Goal: Task Accomplishment & Management: Complete application form

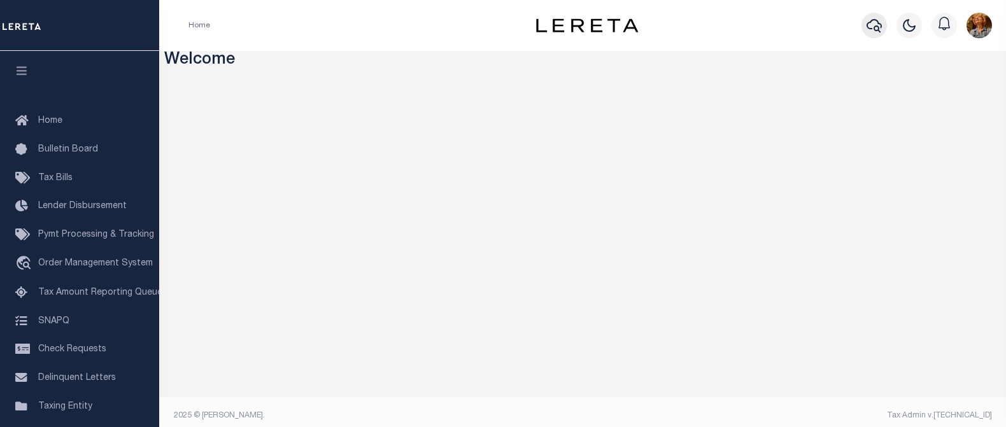
click at [877, 23] on icon "button" at bounding box center [874, 25] width 15 height 13
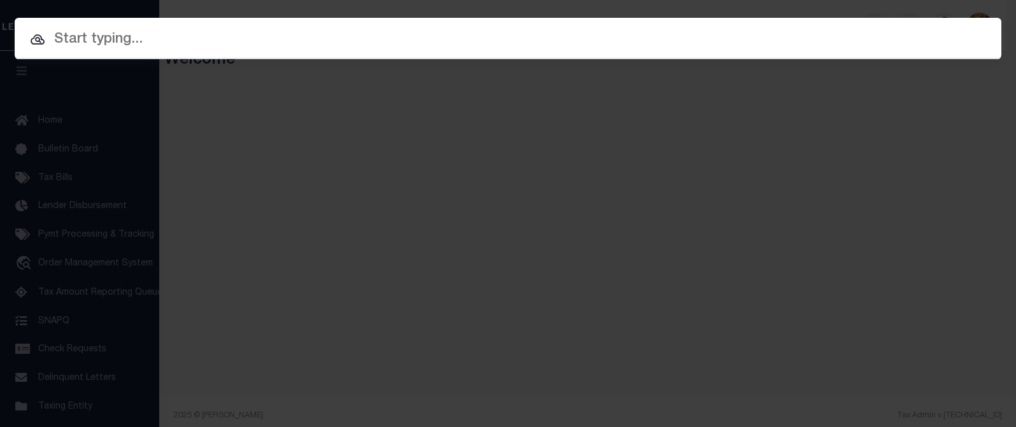
click at [160, 37] on input "text" at bounding box center [508, 40] width 986 height 22
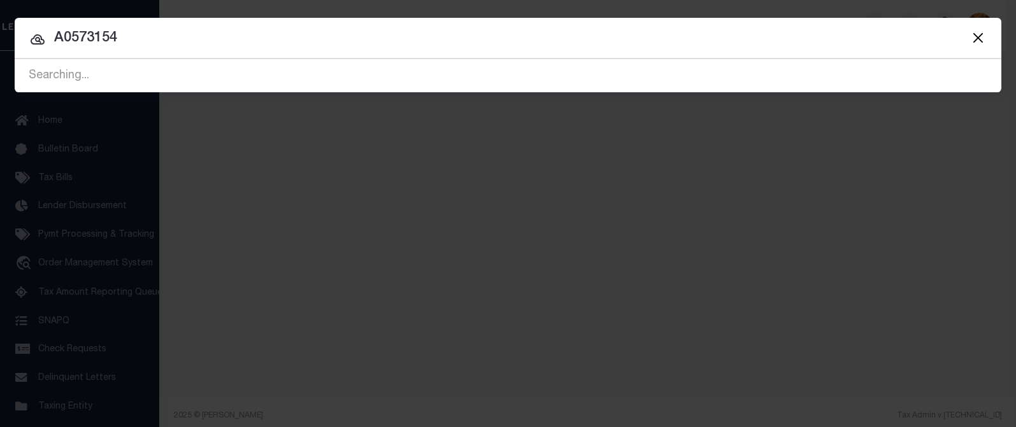
type input "A0573154"
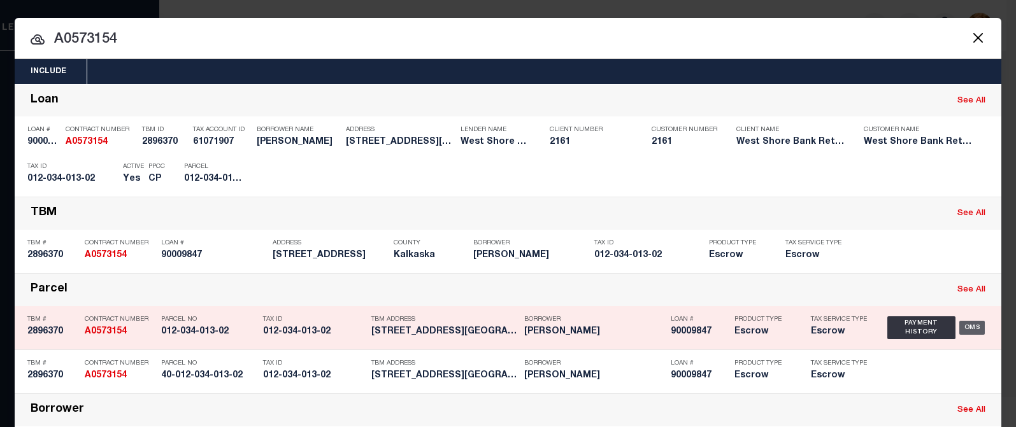
click at [970, 328] on div "OMS" at bounding box center [972, 328] width 26 height 14
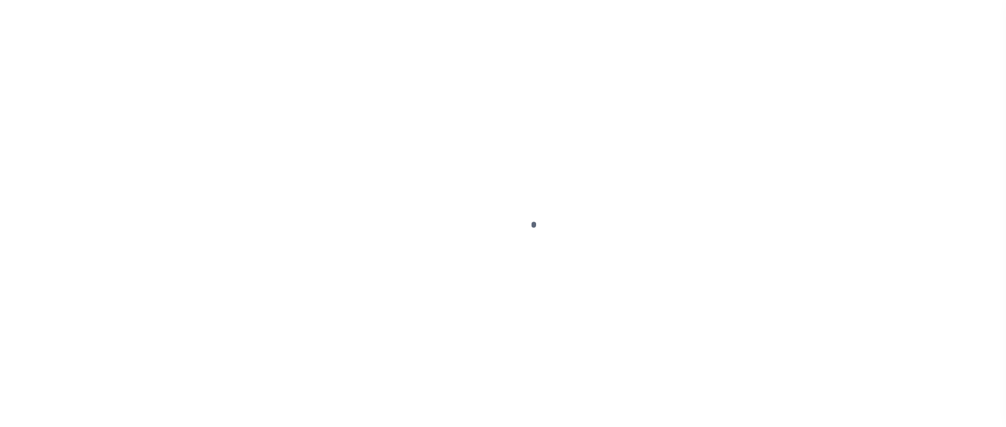
type input "90009847"
type input "[PERSON_NAME]"
select select
select select "100"
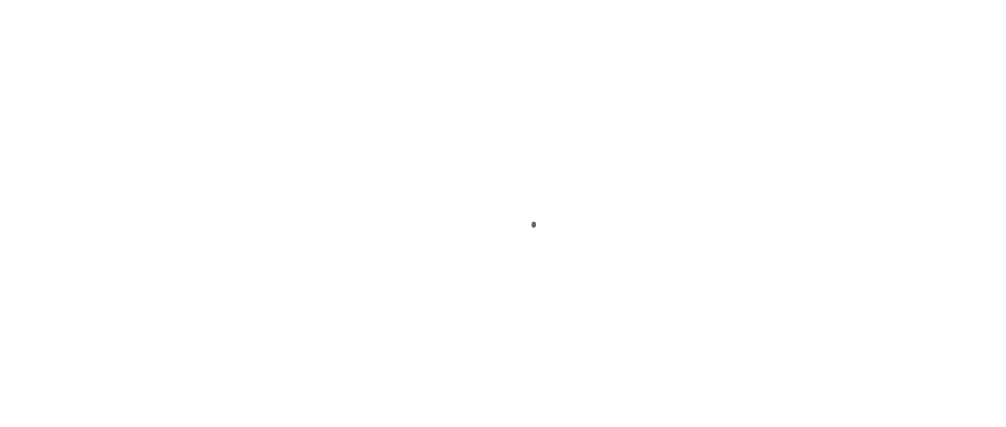
select select "Escrow"
select select "4567"
type input "[STREET_ADDRESS]"
type input "40-012-034-013-02"
select select
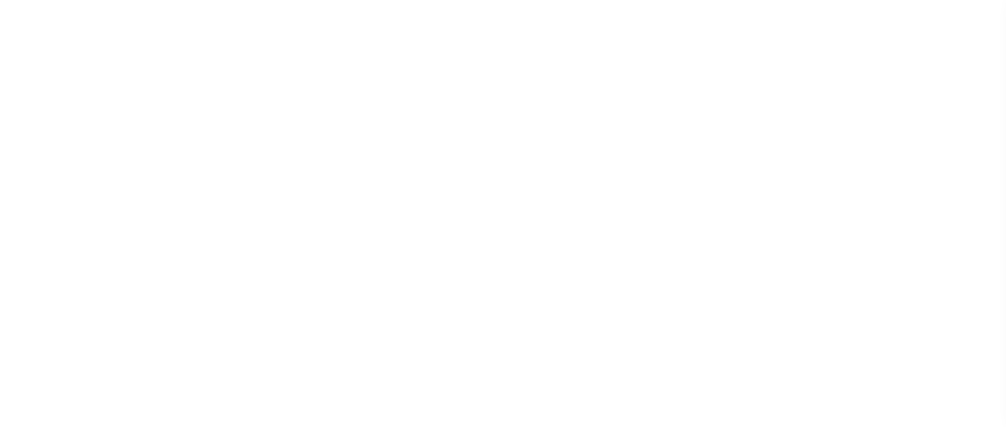
type input "[GEOGRAPHIC_DATA] 496339540"
type input "MI"
select select
type textarea "40-012-034-013-02"
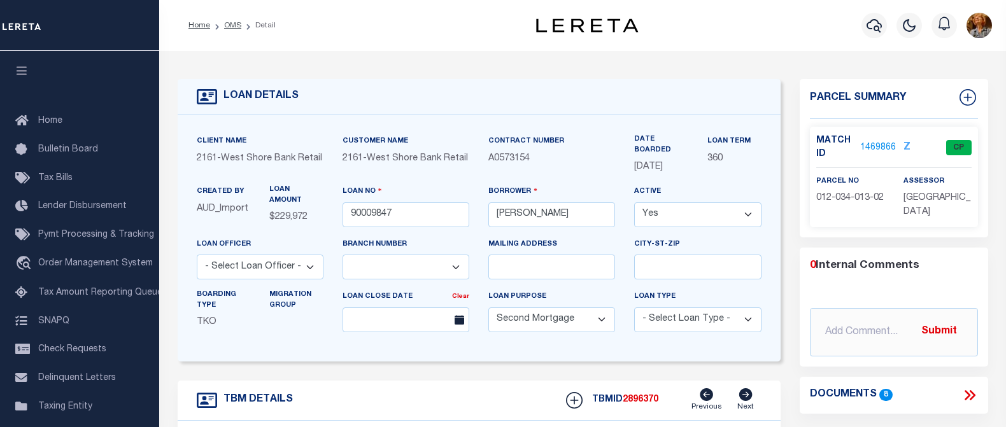
click at [881, 142] on link "1469866" at bounding box center [878, 147] width 36 height 13
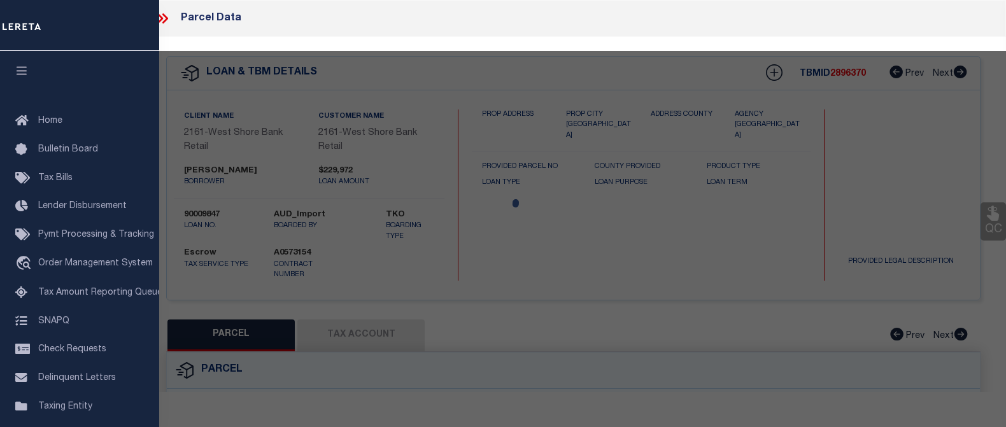
checkbox input "false"
select select "CP"
type input "[PERSON_NAME] & [PERSON_NAME]"
select select
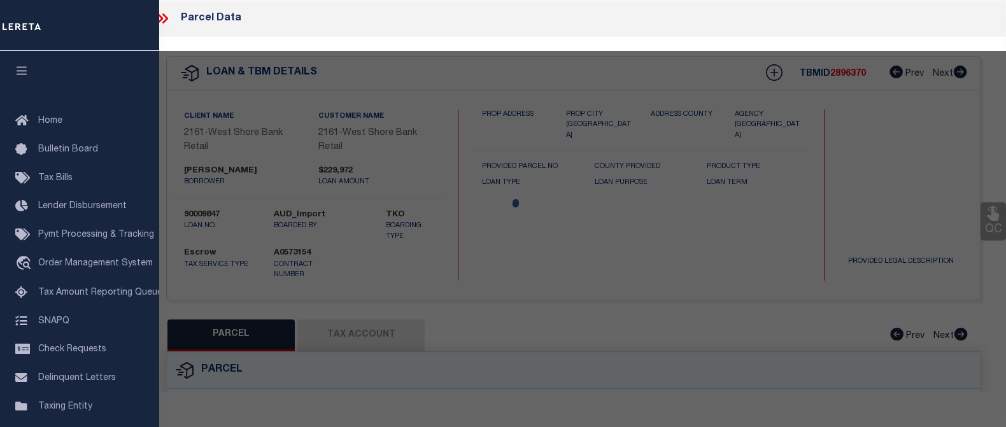
type input "[STREET_ADDRESS]"
checkbox input "false"
type input "[GEOGRAPHIC_DATA]"
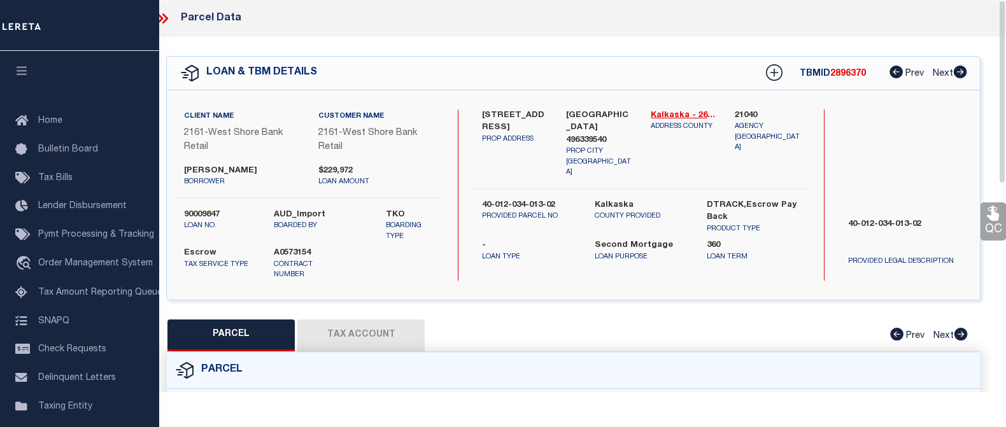
click at [409, 320] on button "Tax Account" at bounding box center [360, 336] width 127 height 32
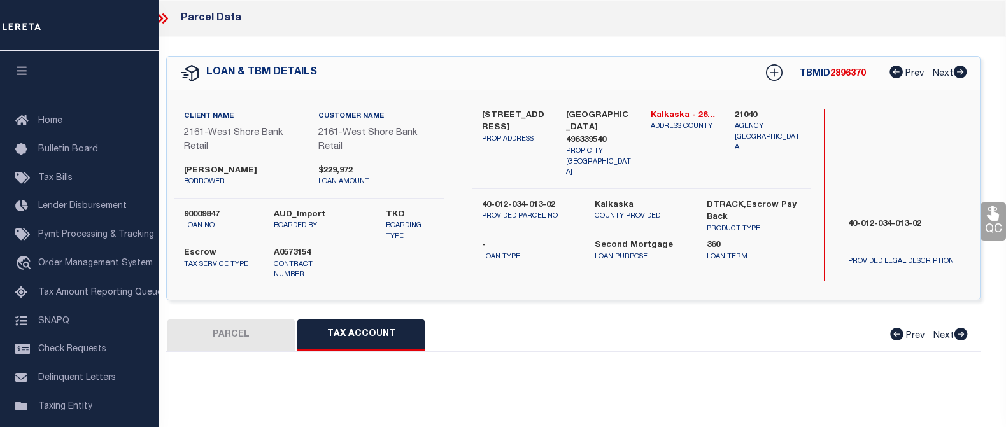
select select "100"
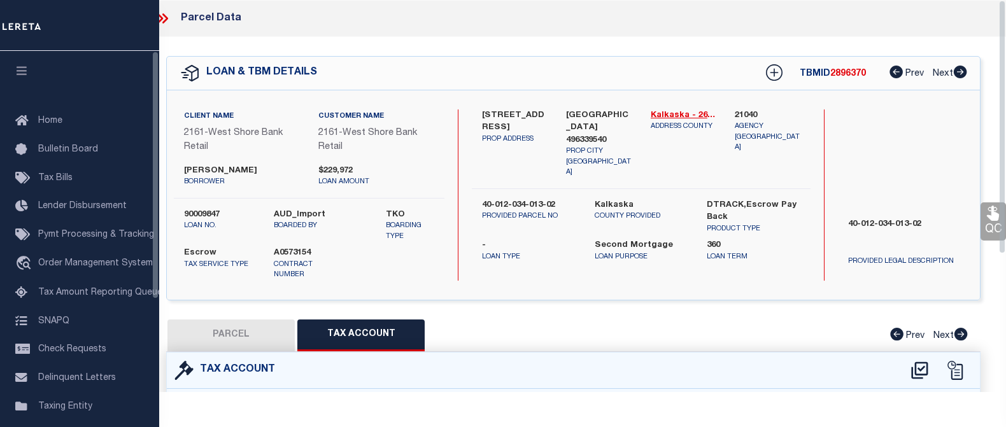
click at [160, 16] on icon at bounding box center [160, 18] width 6 height 10
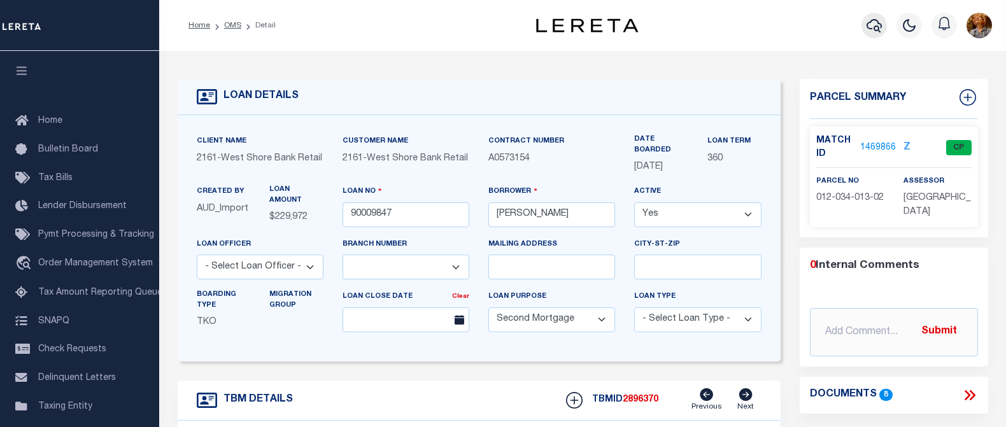
click at [870, 29] on icon "button" at bounding box center [874, 25] width 15 height 15
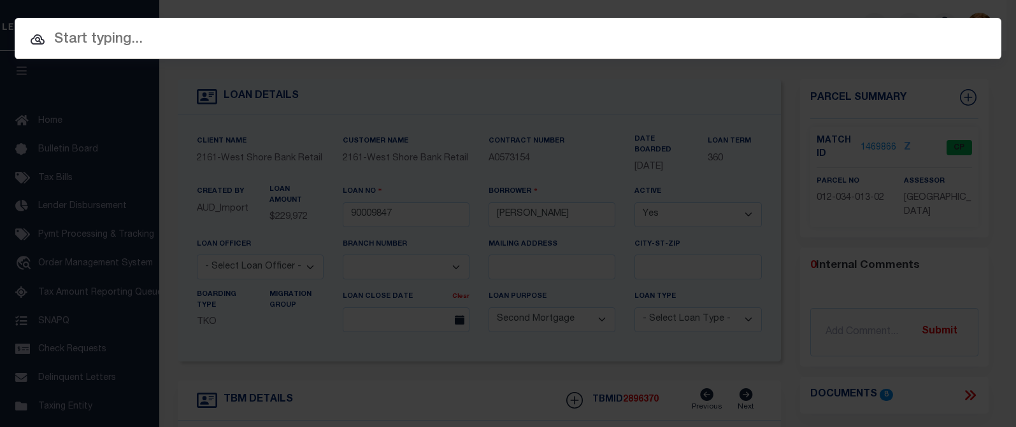
click at [92, 41] on input "text" at bounding box center [508, 40] width 986 height 22
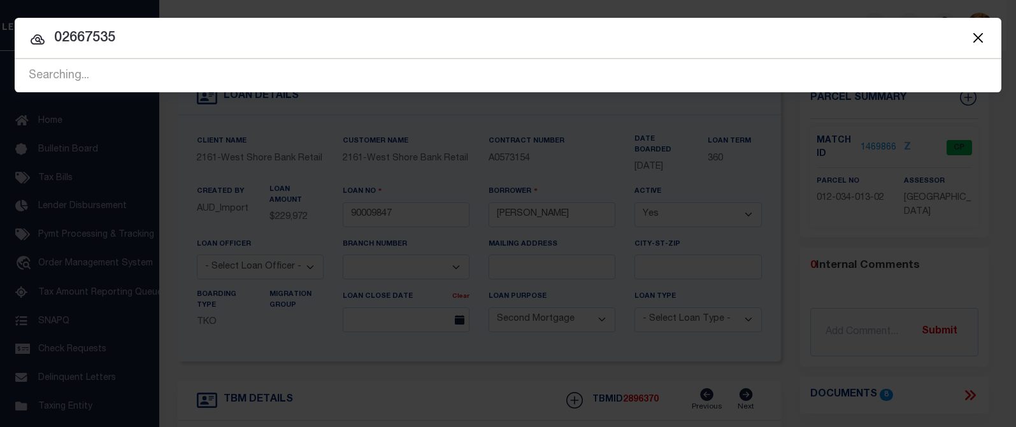
type input "02667535"
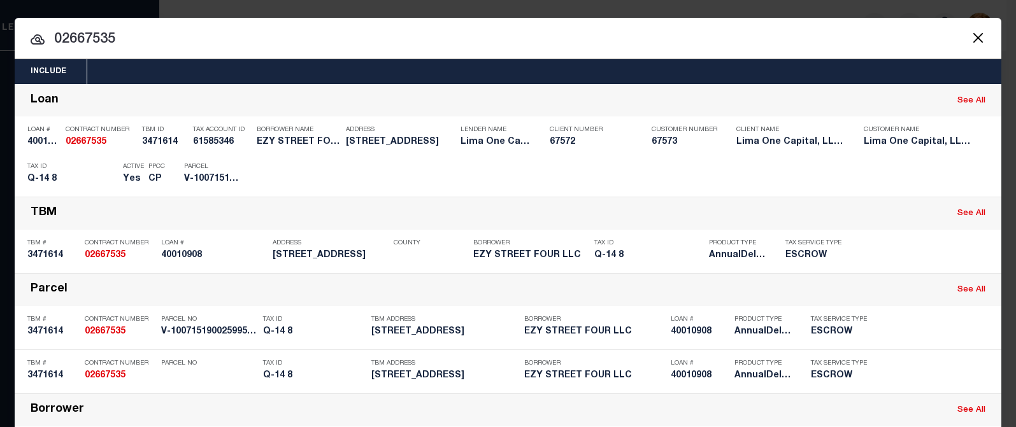
click at [785, 10] on div "Include Loans TBM Customers Borrowers Payments (Lender Non-Disb) Payments (Lend…" at bounding box center [508, 213] width 1016 height 427
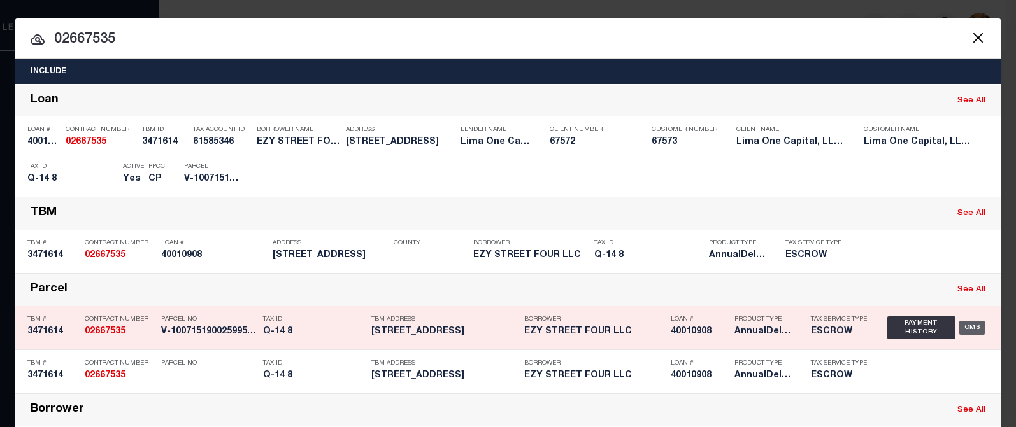
click at [975, 329] on div "OMS" at bounding box center [972, 328] width 26 height 14
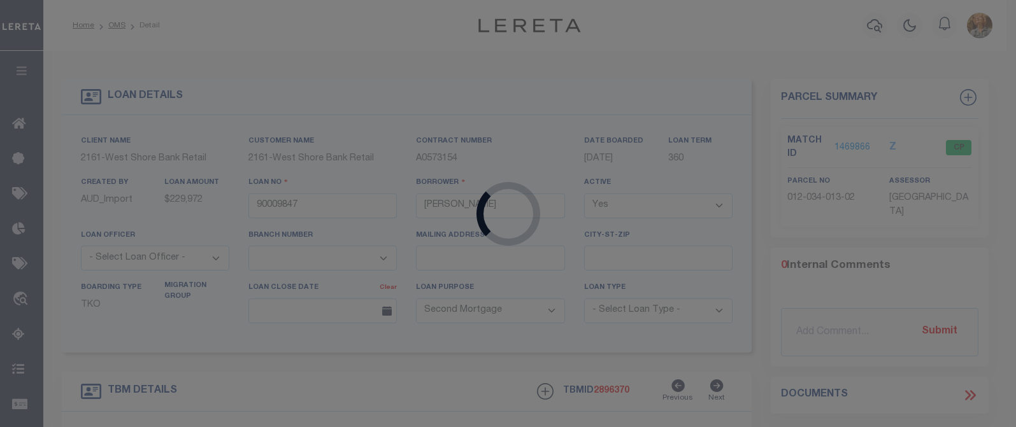
type input "40010908"
type input "EZY STREET FOUR LLC"
select select
select select "10"
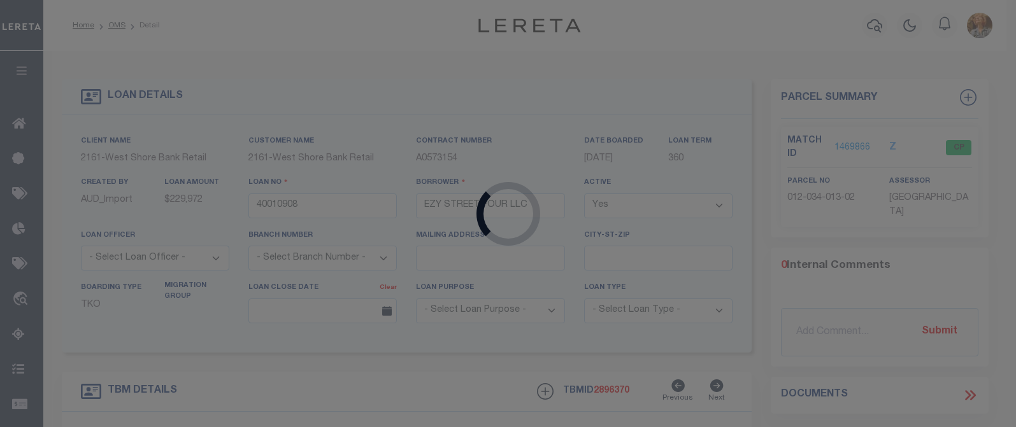
select select
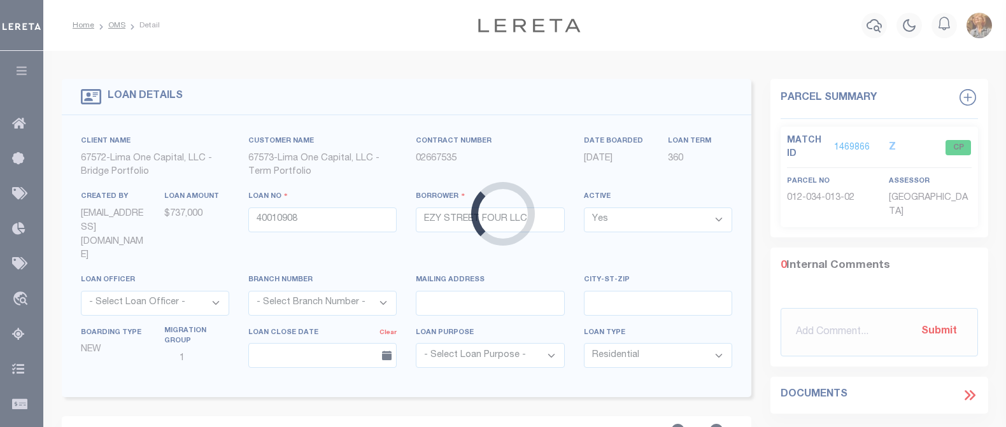
type input "[STREET_ADDRESS]"
radio input "true"
select select "Escrow"
select select
type input "MEDFORD MA 02155"
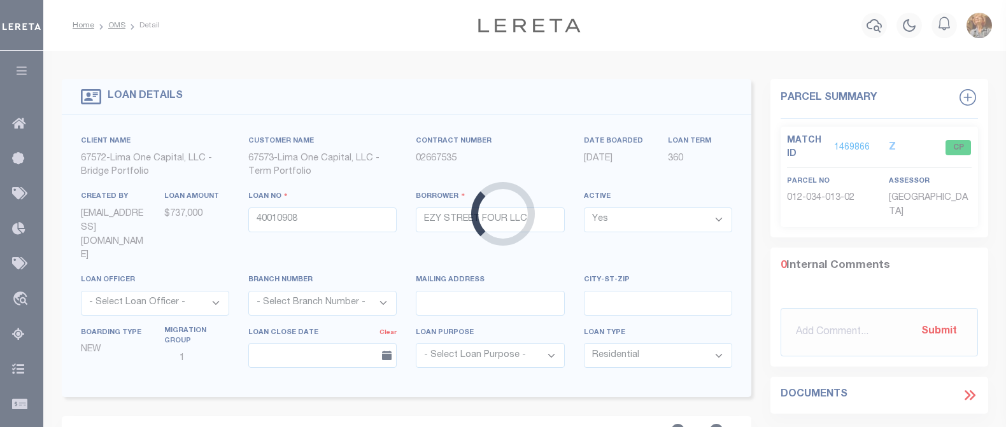
type input "40010908-1"
type input "MA"
type textarea "SEE FILE1"
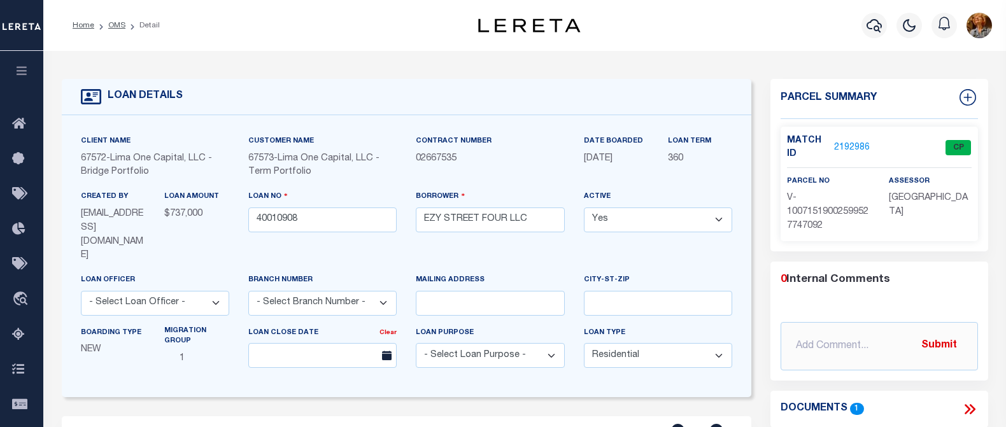
click at [844, 148] on link "2192986" at bounding box center [852, 147] width 36 height 13
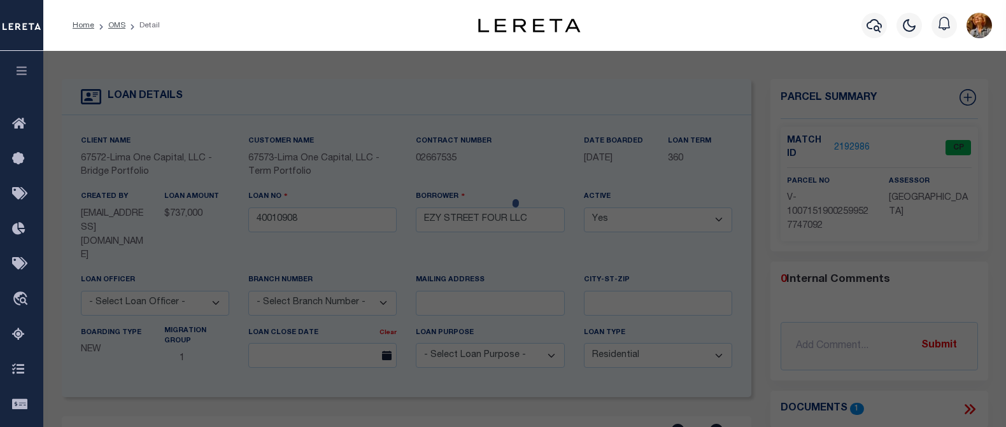
select select "AS"
checkbox input "false"
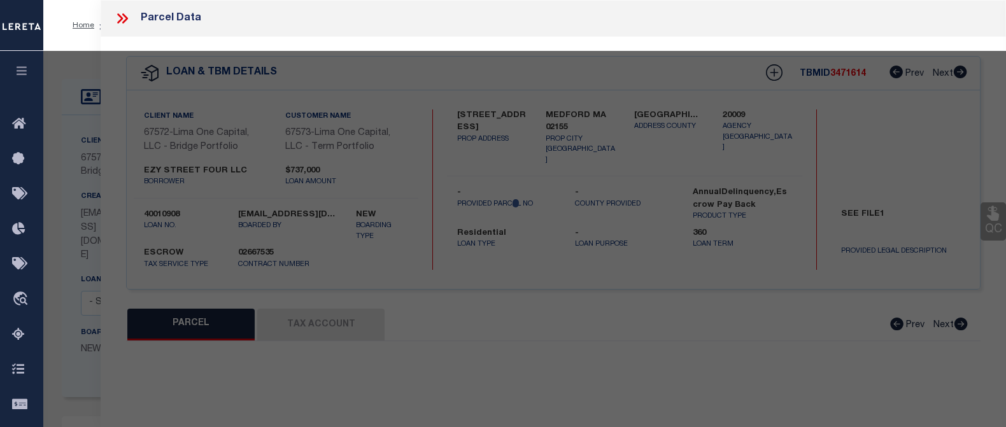
select select "CP"
select select "AGW"
select select
type input "[STREET_ADDRESS]"
checkbox input "false"
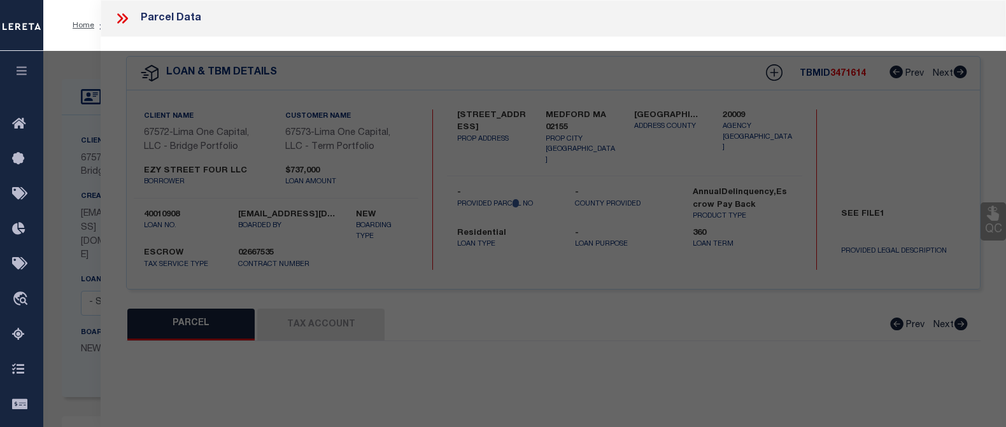
type input "MEDFORD MA 02155"
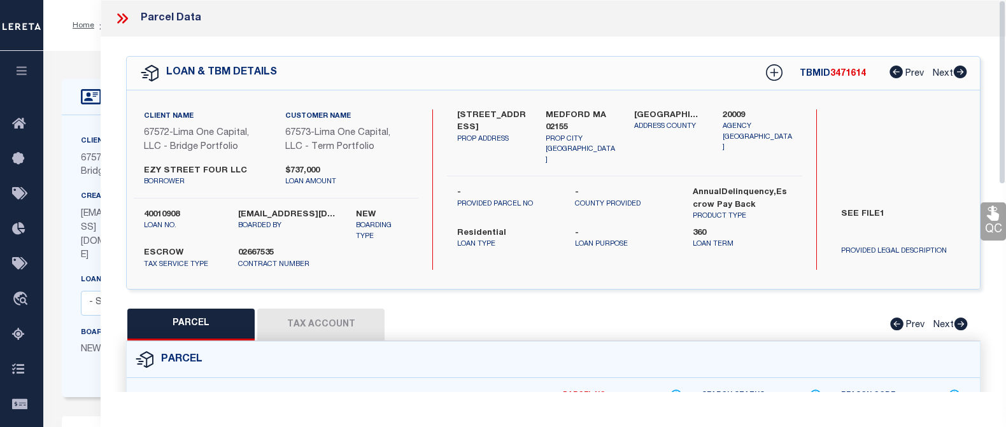
click at [343, 320] on button "Tax Account" at bounding box center [320, 325] width 127 height 32
select select "100"
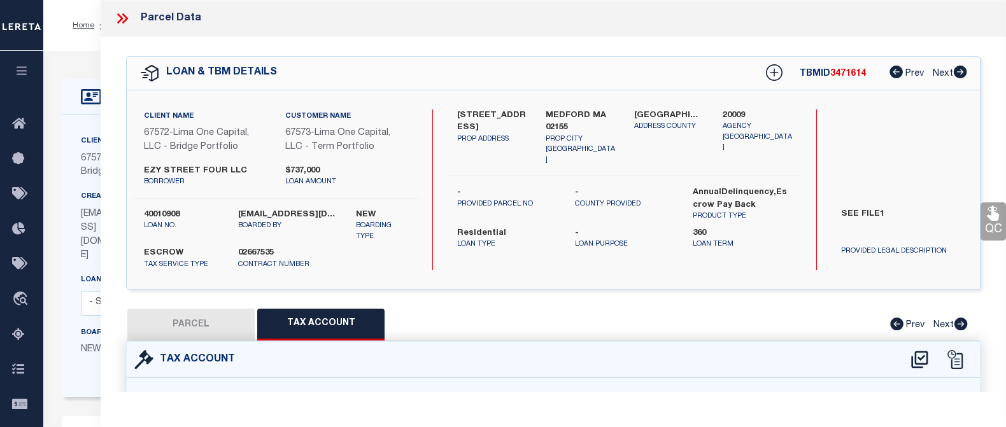
click at [120, 22] on icon at bounding box center [120, 18] width 6 height 10
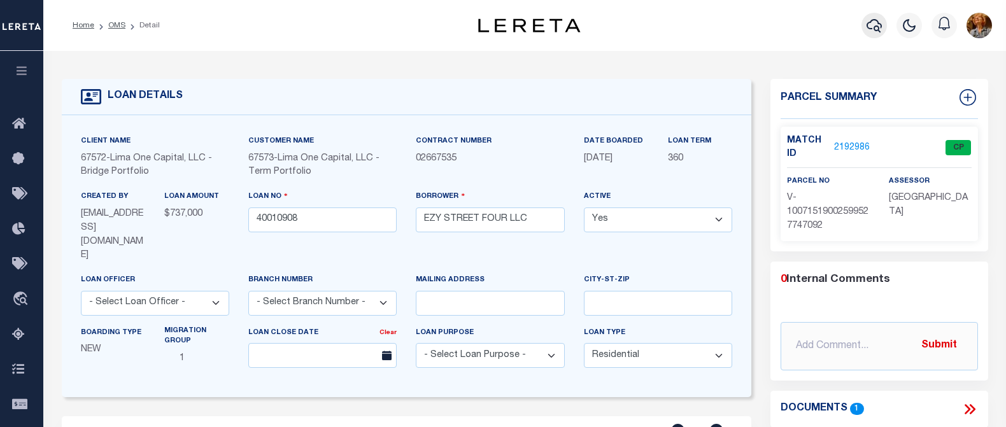
click at [872, 28] on icon "button" at bounding box center [874, 25] width 15 height 15
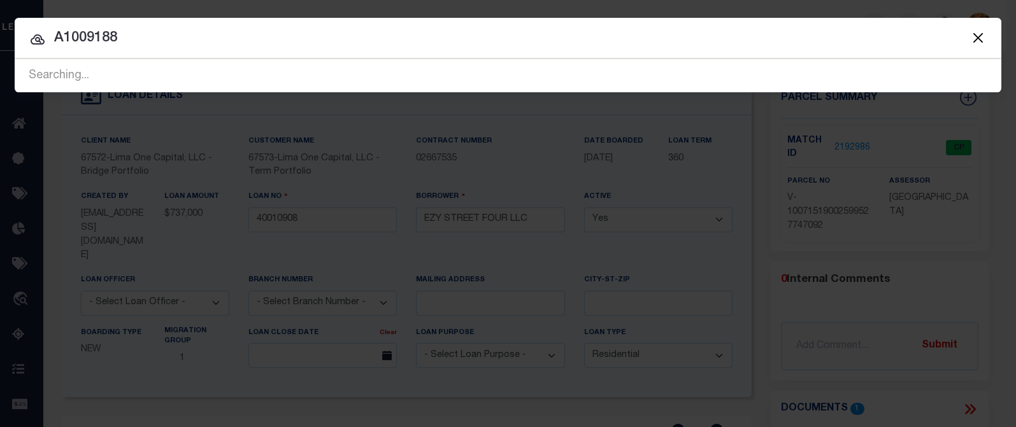
type input "A1009188"
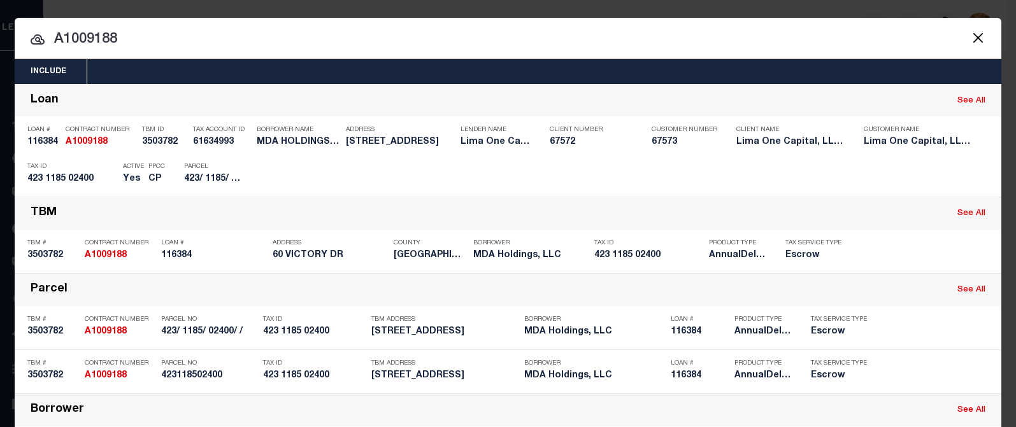
click at [408, 31] on input "A1009188" at bounding box center [508, 40] width 986 height 22
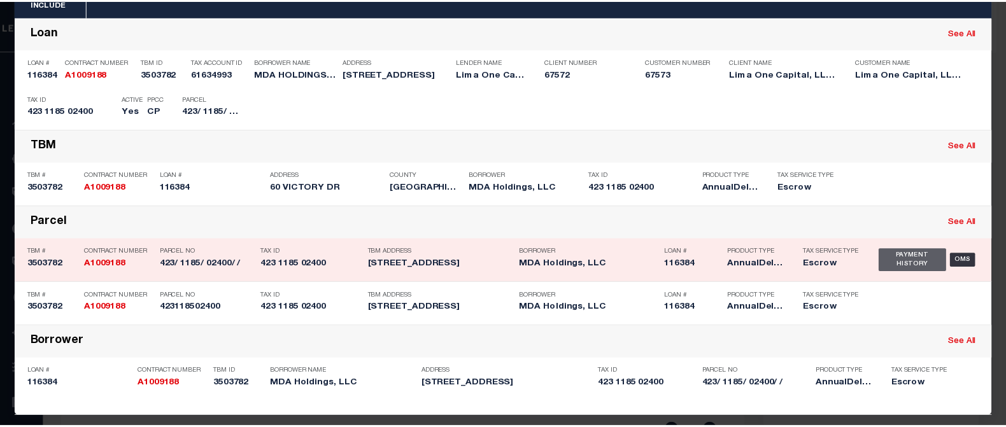
scroll to position [78, 0]
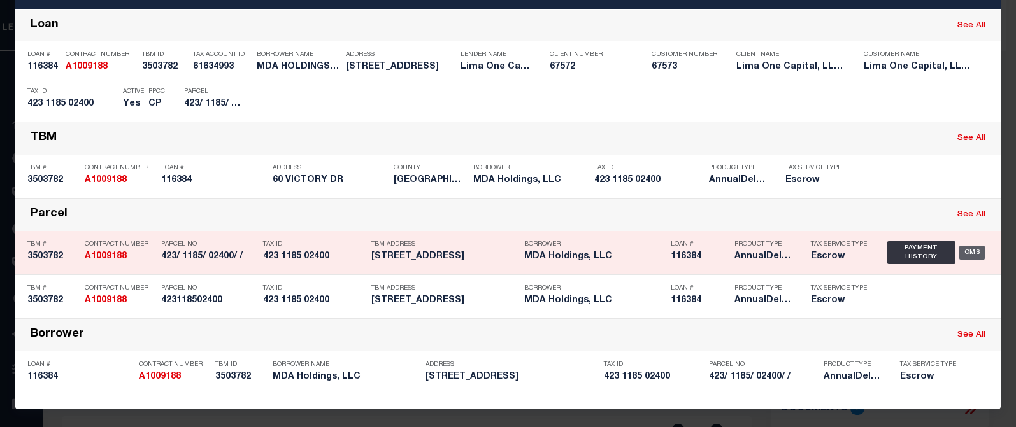
click at [969, 250] on div "OMS" at bounding box center [972, 253] width 26 height 14
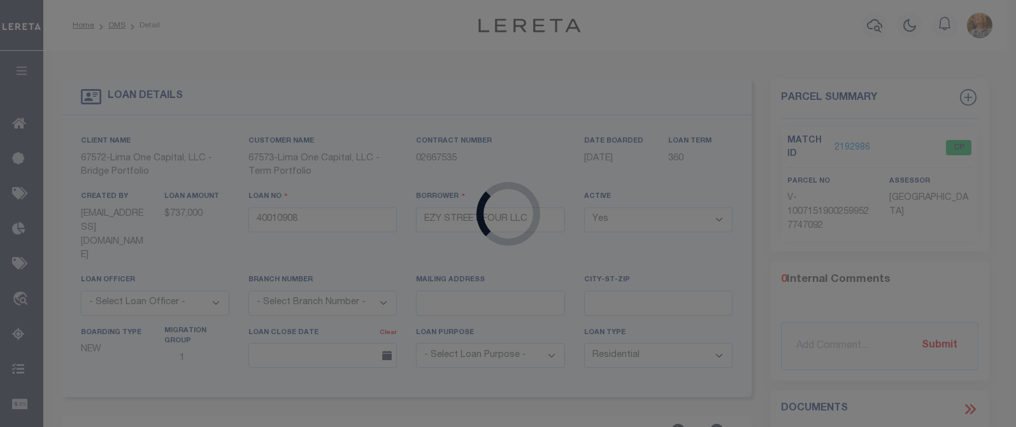
type input "116384"
type input "MDA Holdings, LLC"
select select "26297"
type input "PO Box 204275"
type input "[GEOGRAPHIC_DATA]"
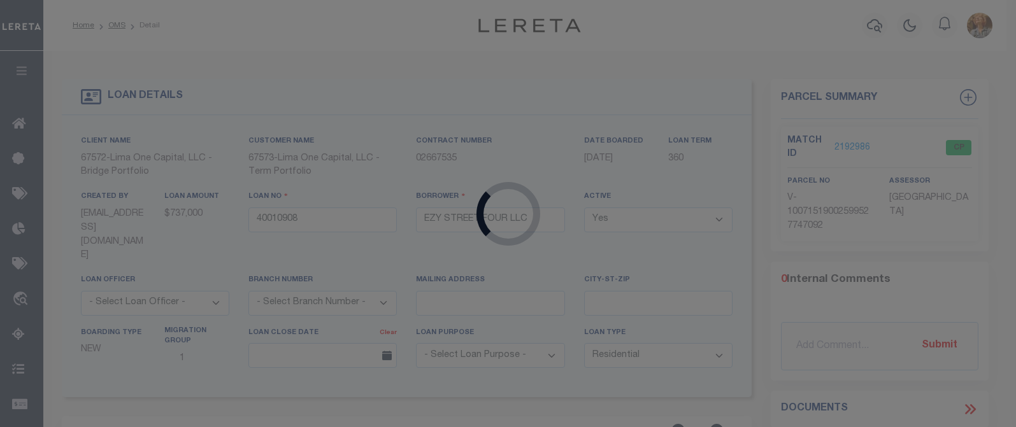
select select
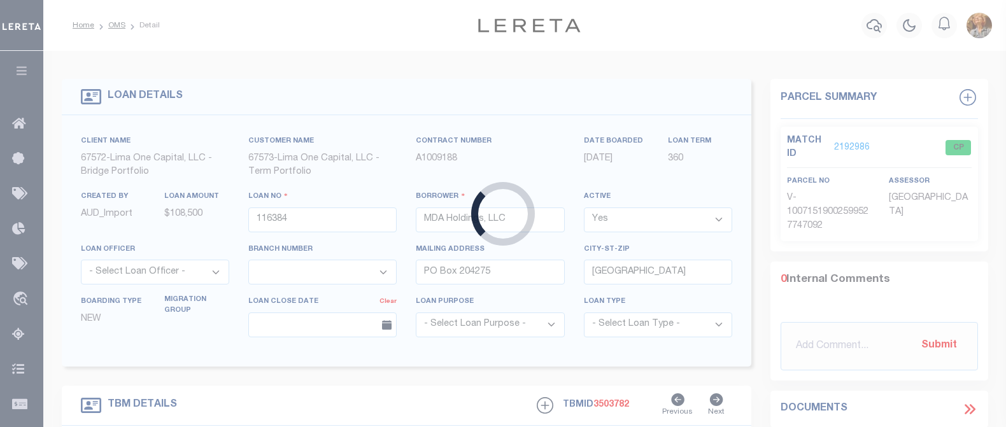
type input "[STREET_ADDRESS]"
radio input "false"
type input "423118502400"
type input "[GEOGRAPHIC_DATA]"
type input "116384-1"
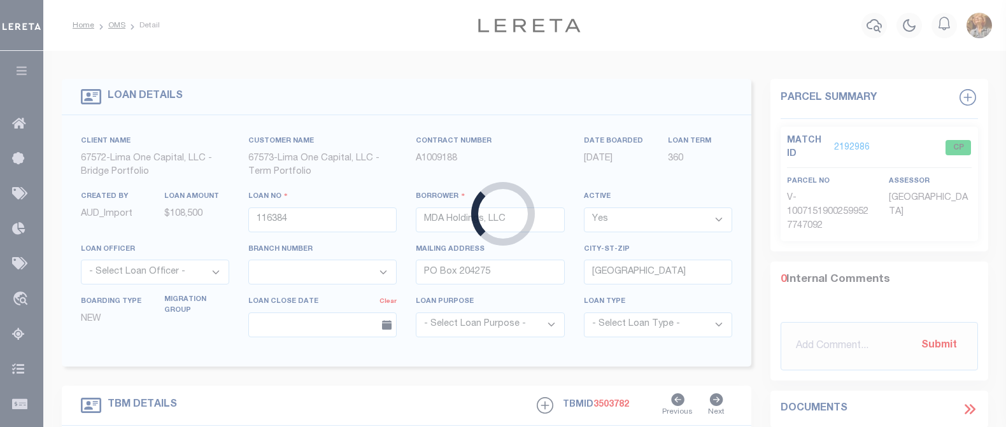
type input "CT"
select select
select select "2"
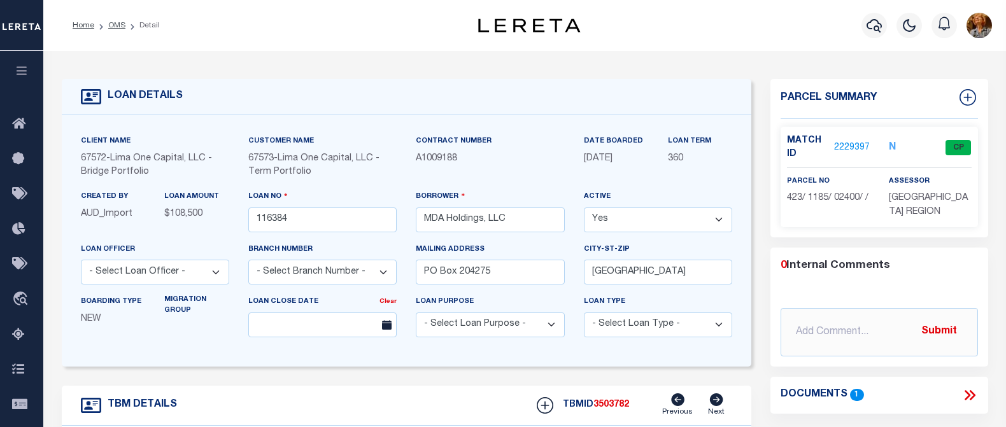
click at [859, 142] on link "2229397" at bounding box center [852, 147] width 36 height 13
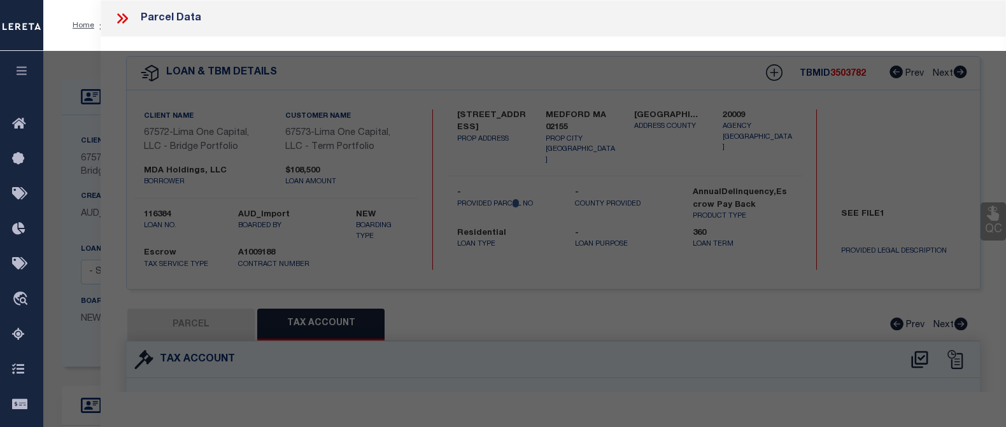
select select "AS"
select select
checkbox input "false"
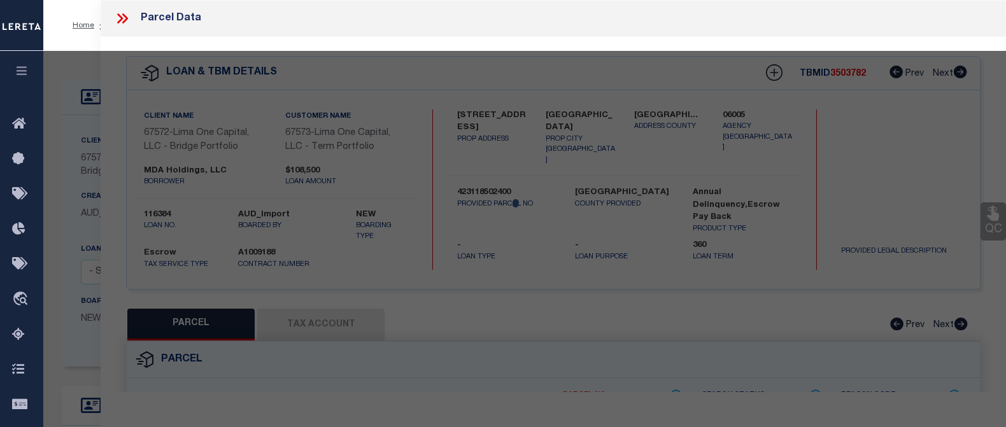
select select "CP"
type input "MDA HOLDINGS LLC"
select select "AGW"
select select
type input "60 VICTORY DR"
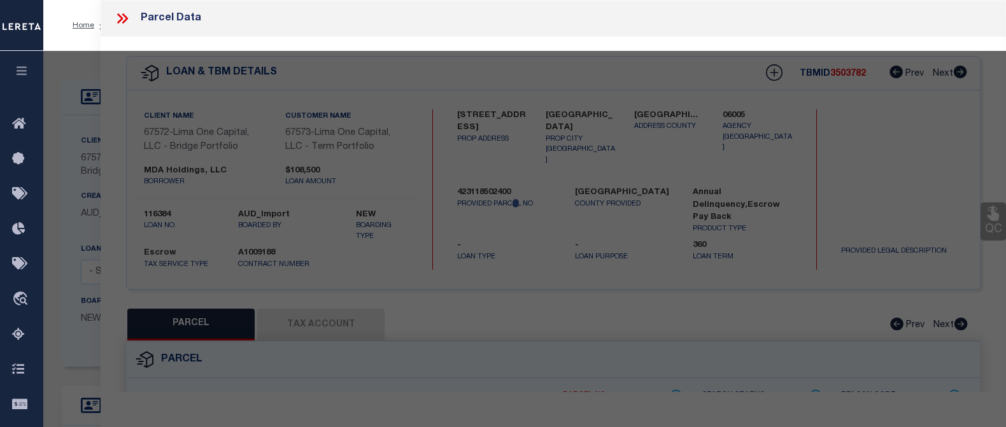
checkbox input "false"
type input "[GEOGRAPHIC_DATA]"
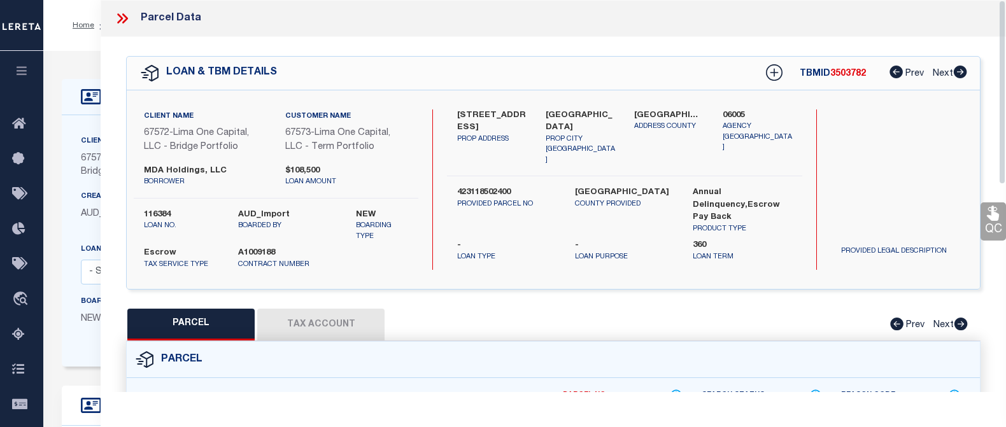
click at [353, 327] on button "Tax Account" at bounding box center [320, 325] width 127 height 32
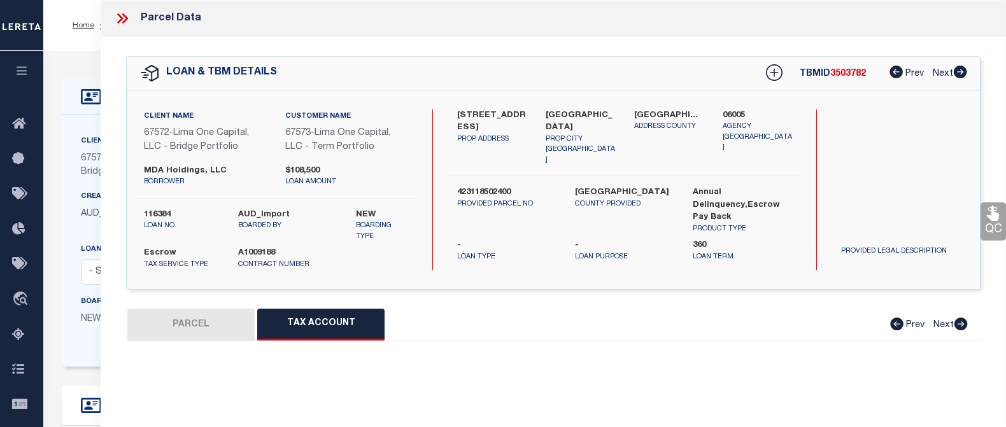
select select "100"
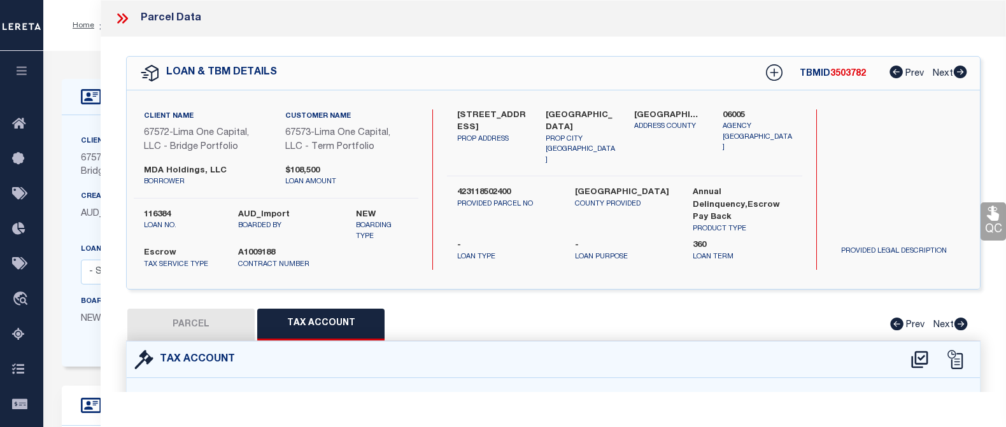
click at [122, 20] on icon at bounding box center [122, 18] width 17 height 17
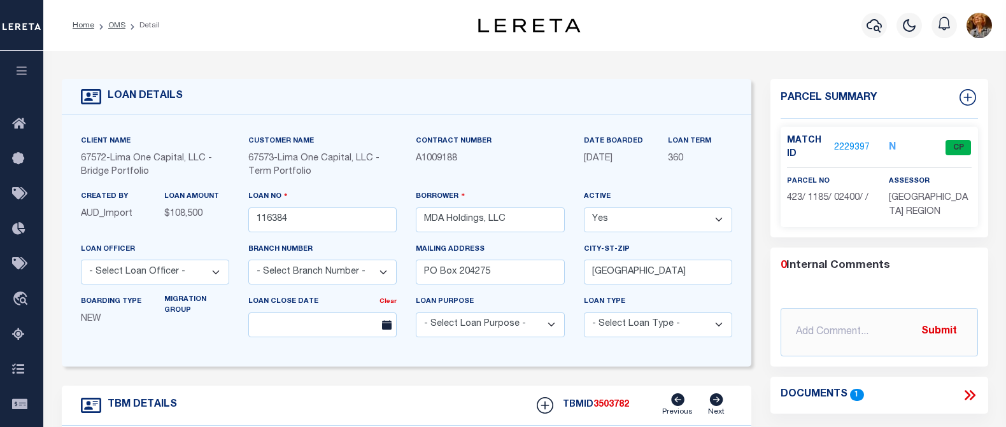
click at [271, 32] on div "Home OMS Detail" at bounding box center [256, 25] width 389 height 27
click at [876, 24] on icon "button" at bounding box center [874, 25] width 15 height 15
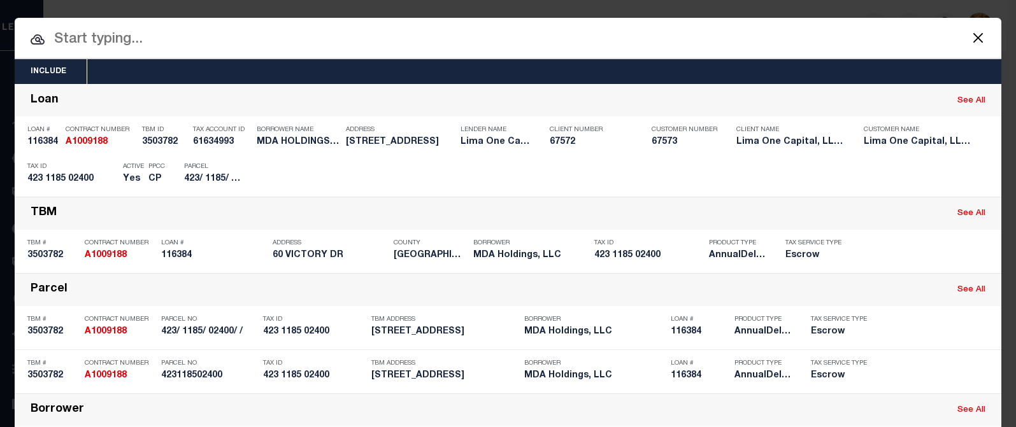
click at [109, 47] on input "text" at bounding box center [508, 40] width 986 height 22
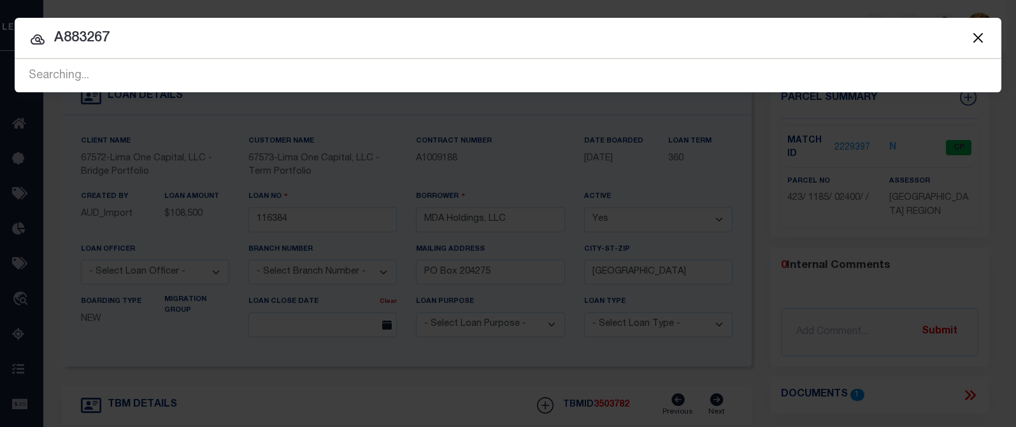
type input "A883267"
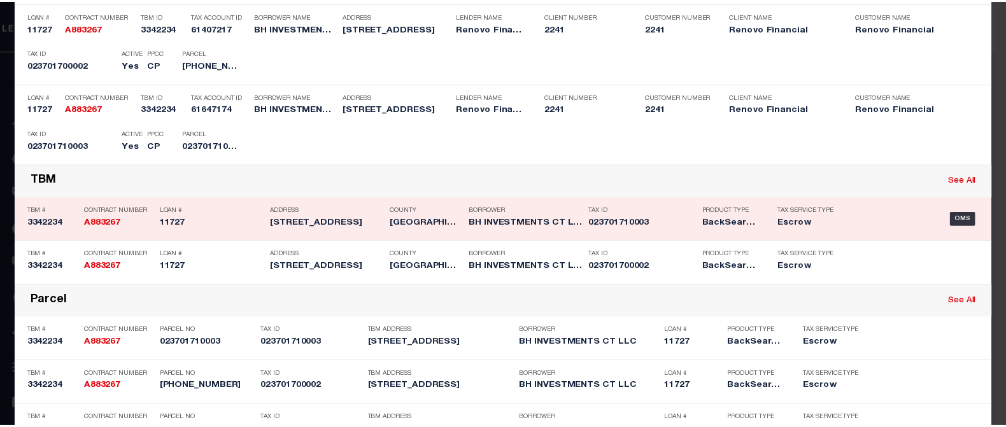
scroll to position [255, 0]
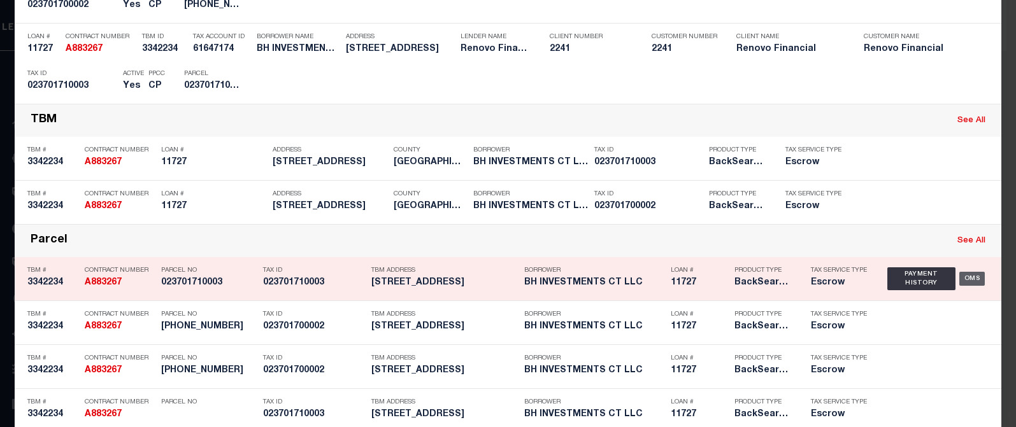
click at [960, 283] on div "OMS" at bounding box center [972, 279] width 26 height 14
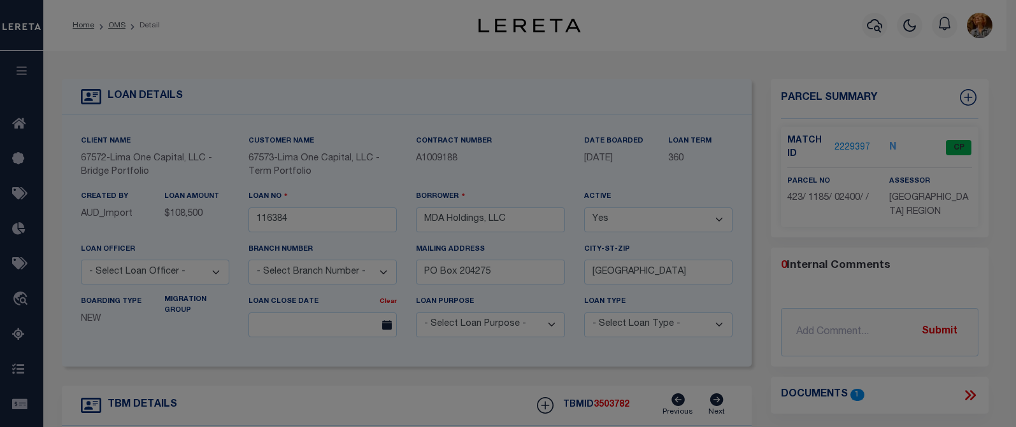
type input "11727"
type input "BH INVESTMENTS CT LLC"
select select
type input "[STREET_ADDRESS][PERSON_NAME]"
type input "[GEOGRAPHIC_DATA]"
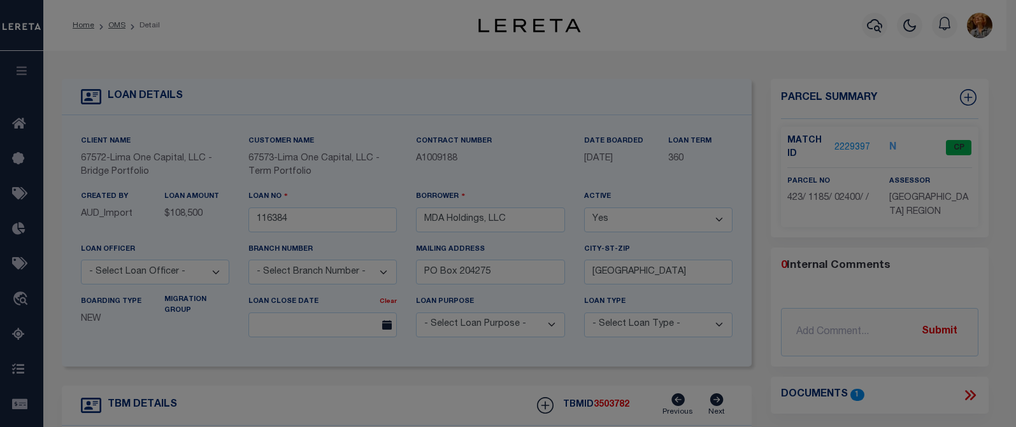
select select "10"
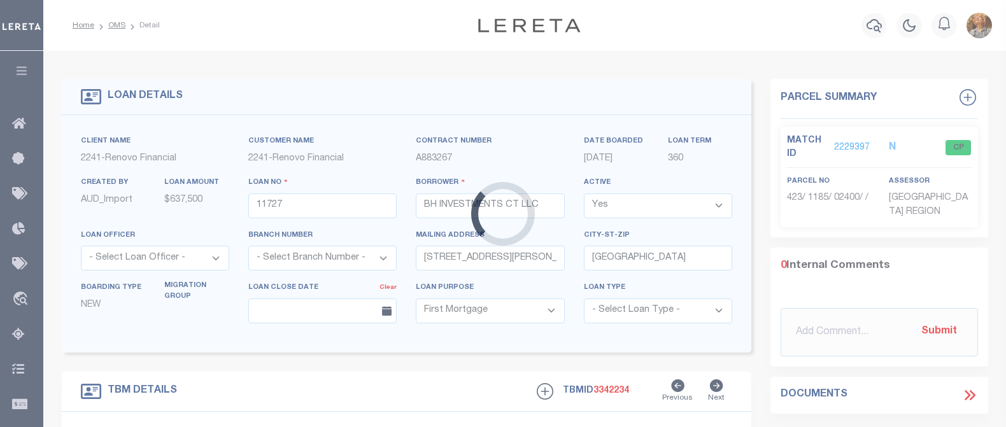
type input "[STREET_ADDRESS]"
type input "[GEOGRAPHIC_DATA], CT 06704"
type input "a0kUS000001WTeD"
select select
type textarea "LEGAL REQUIRED"
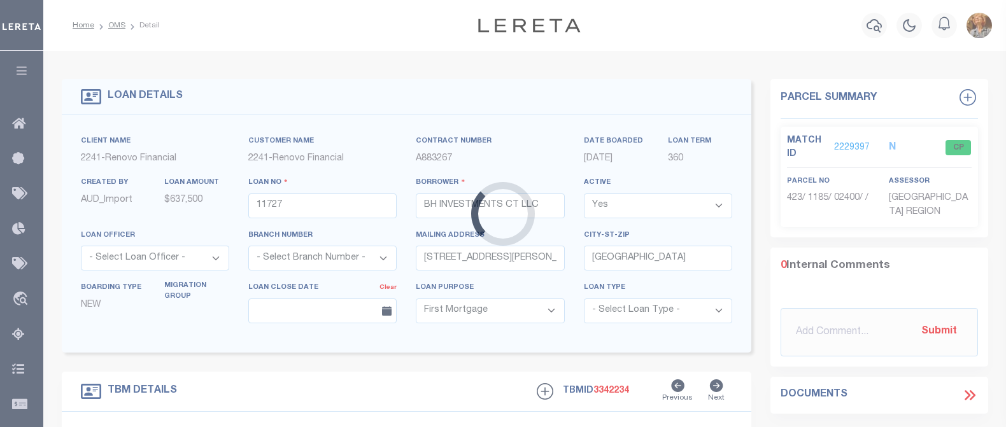
select select "25066"
select select
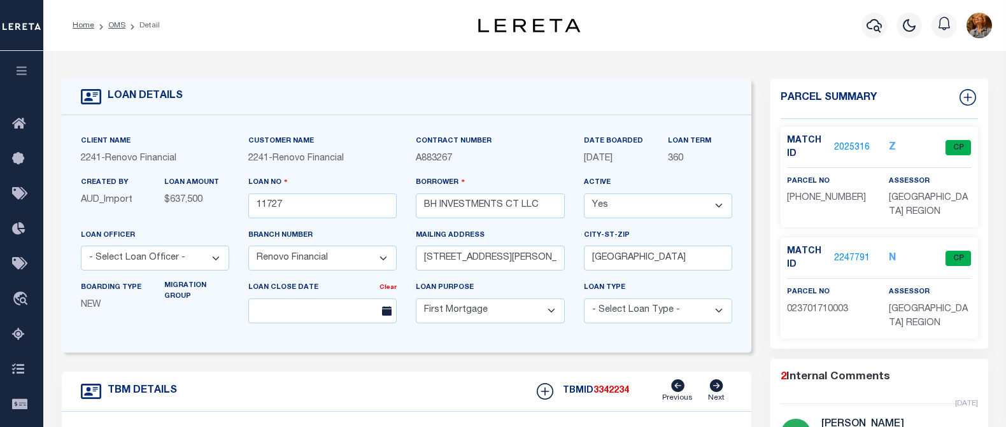
click at [852, 144] on link "2025316" at bounding box center [852, 147] width 36 height 13
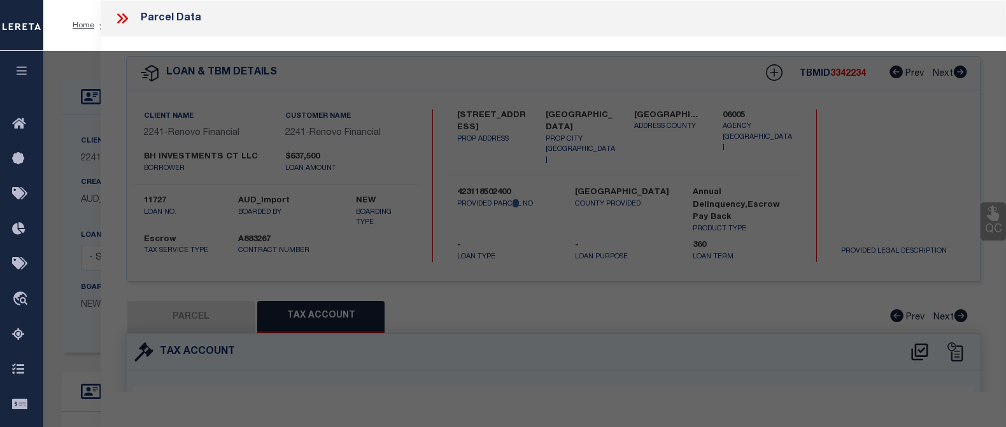
select select "AS"
select select
checkbox input "false"
select select "CP"
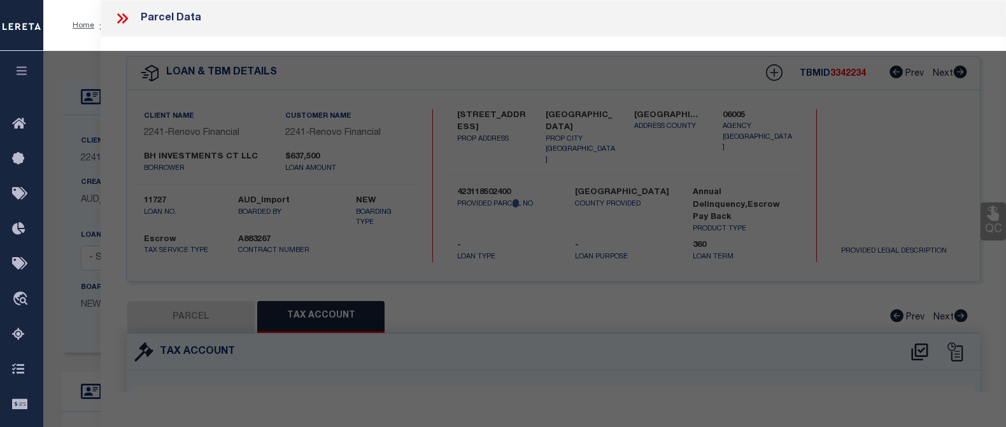
type input "[PERSON_NAME] & [PERSON_NAME] SURV"
select select
type input "[STREET_ADDRESS]"
checkbox input "false"
type input "CT"
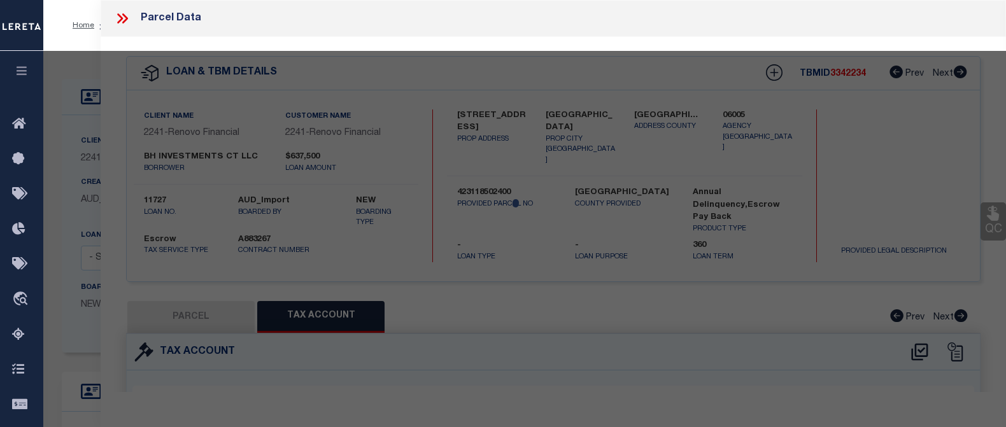
type textarea "0.0900"
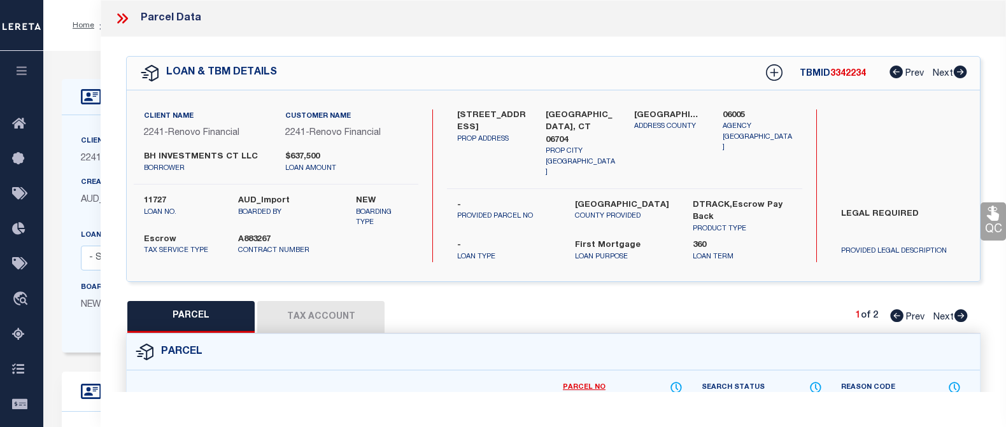
click at [317, 315] on button "Tax Account" at bounding box center [320, 317] width 127 height 32
select select "100"
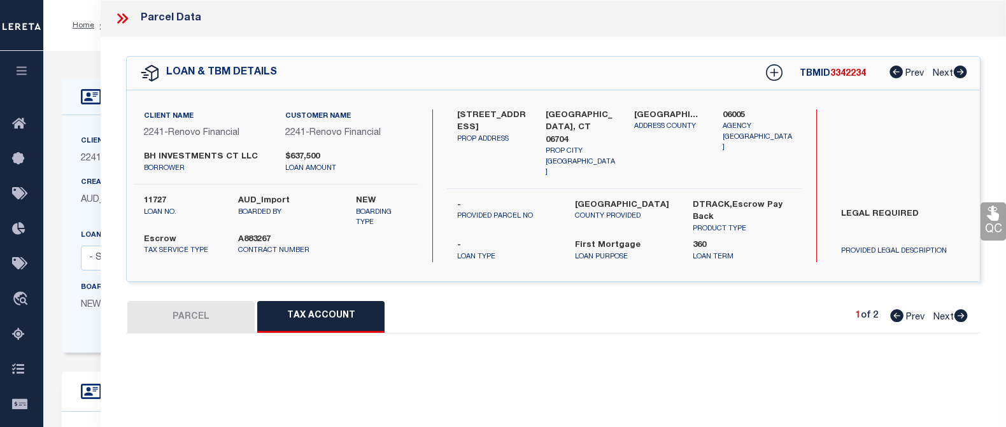
select select "100"
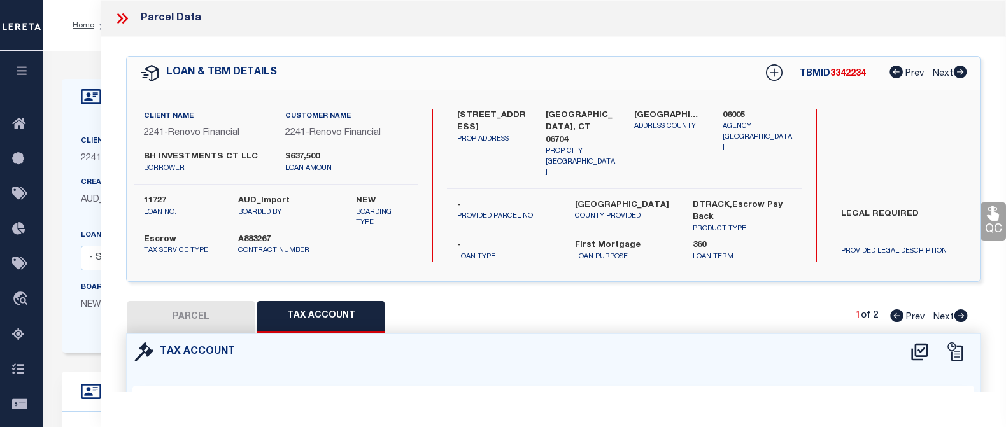
click at [121, 16] on icon at bounding box center [122, 18] width 17 height 17
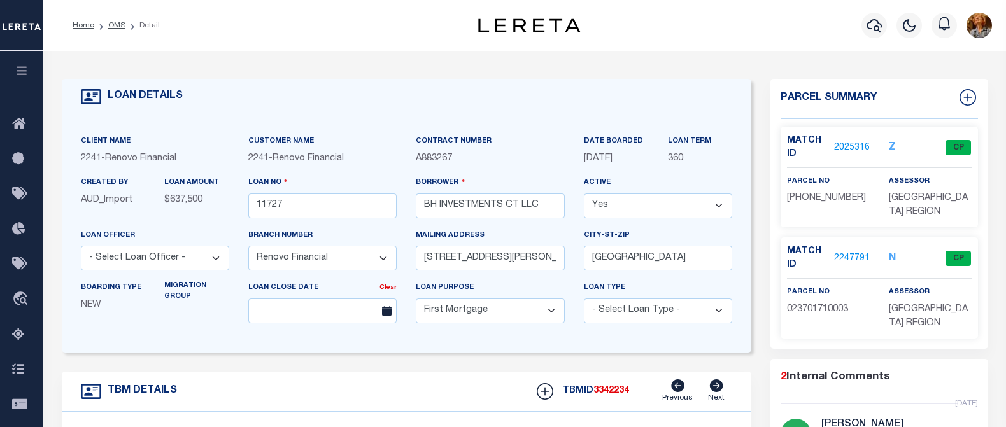
click at [365, 30] on div "Home OMS Detail" at bounding box center [256, 25] width 389 height 27
click at [870, 25] on icon "button" at bounding box center [874, 25] width 15 height 15
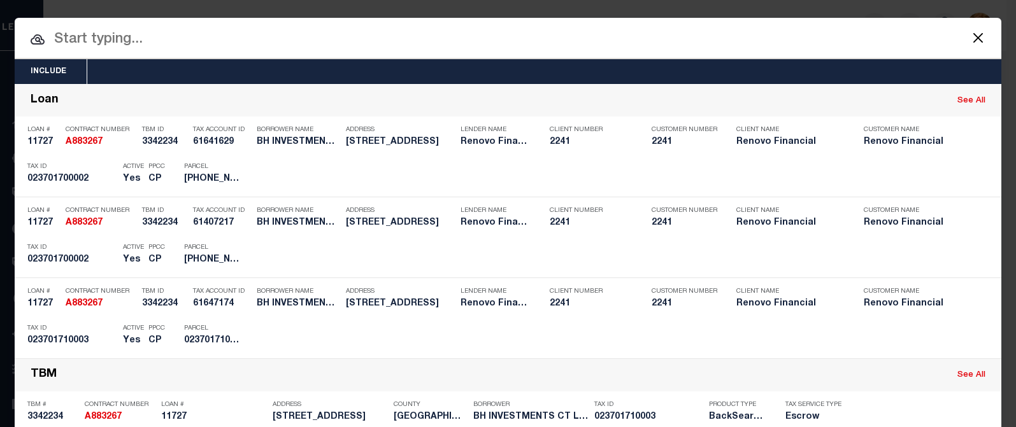
click at [116, 43] on input "text" at bounding box center [508, 40] width 986 height 22
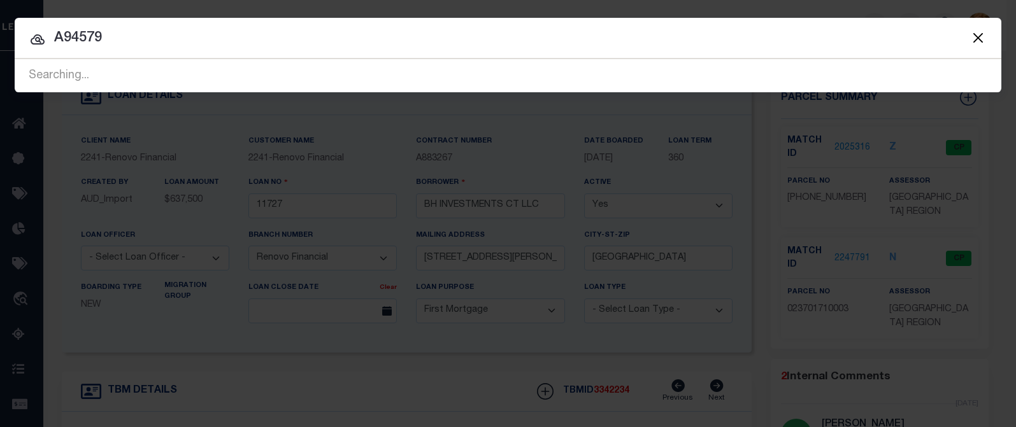
type input "A945792"
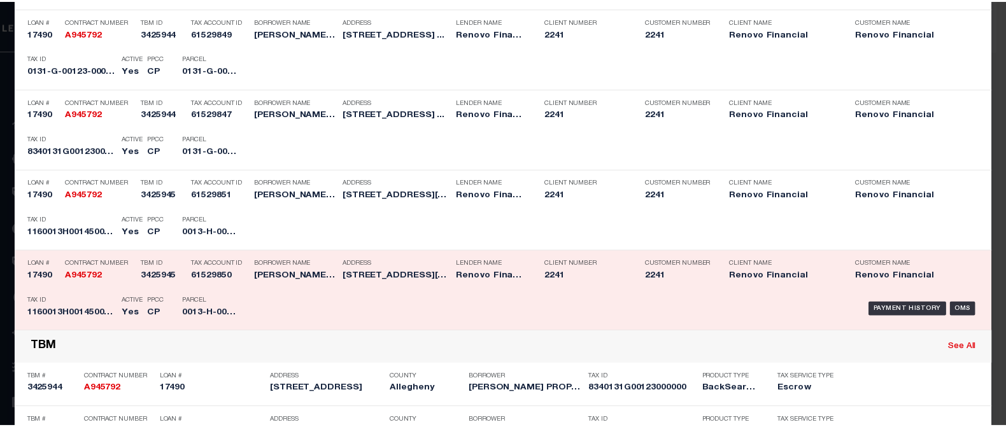
scroll to position [191, 0]
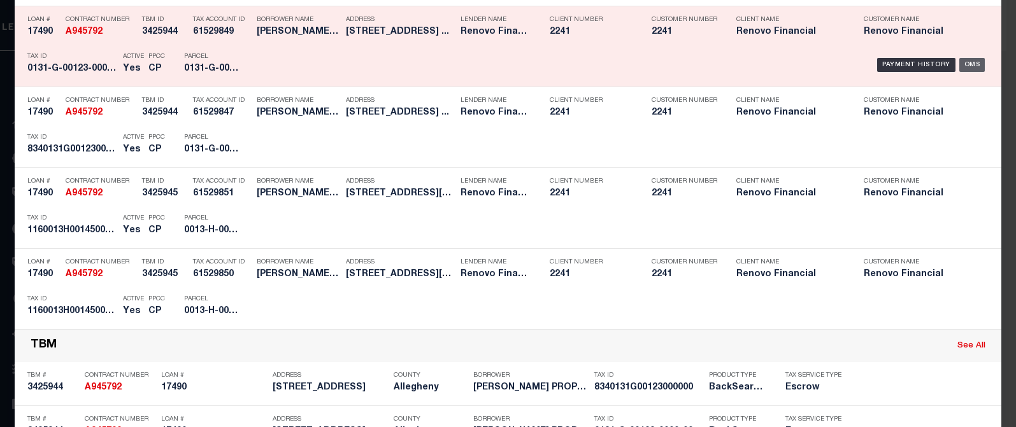
click at [969, 62] on div "OMS" at bounding box center [972, 65] width 26 height 14
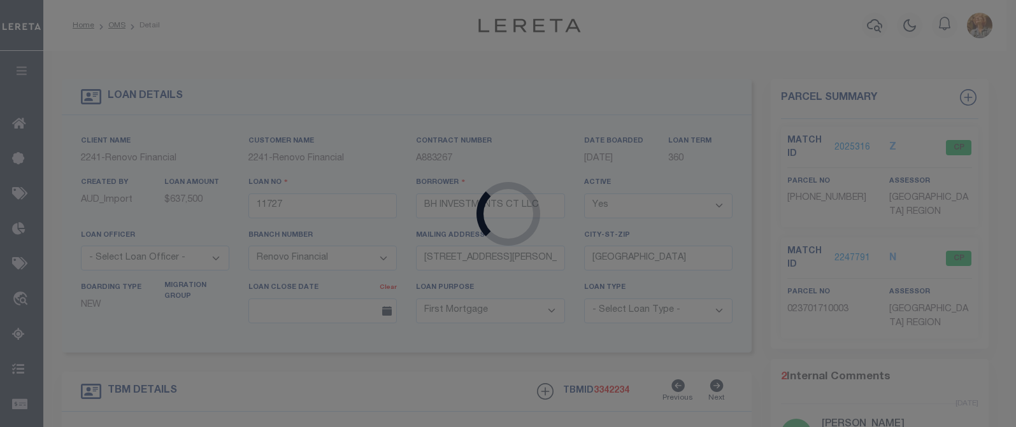
type input "17490"
type input "[PERSON_NAME] PROPERTIES L.L.C."
type input "[STREET_ADDRESS]"
type input "[GEOGRAPHIC_DATA] [GEOGRAPHIC_DATA] 15203"
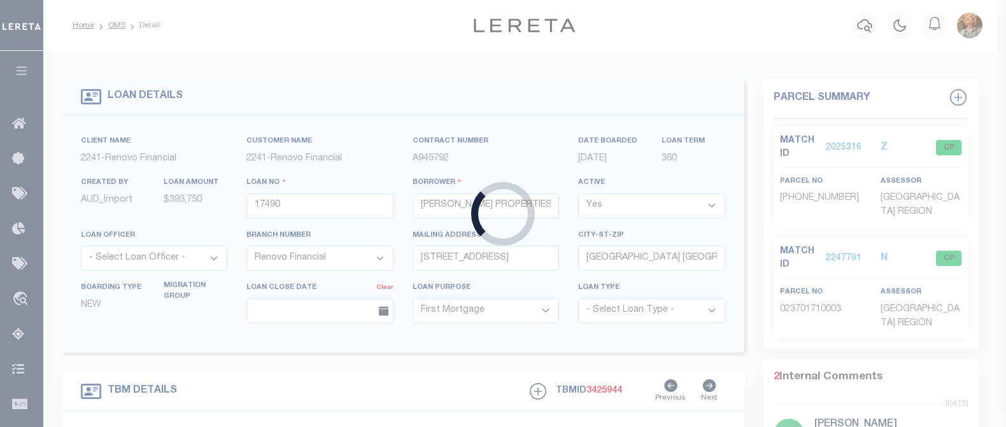
select select "25066"
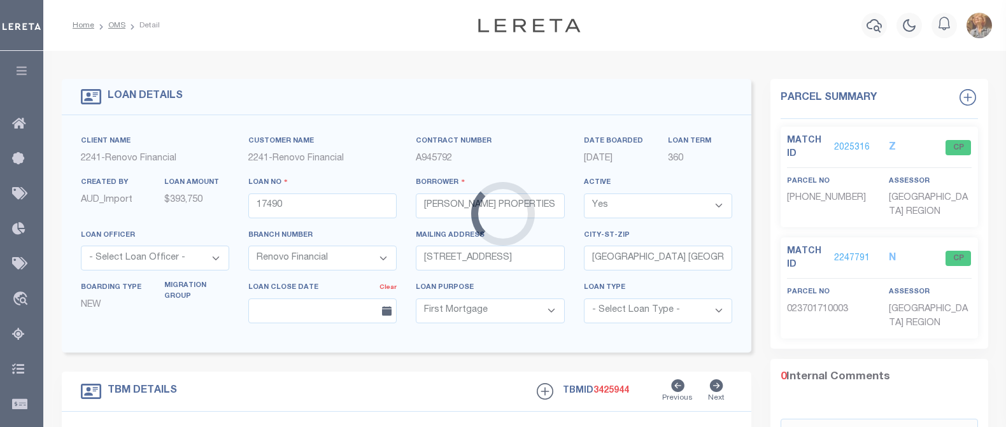
type input "[STREET_ADDRESS]"
select select
type input "[GEOGRAPHIC_DATA]"
type input "a0kUS000008cG2M"
type input "PA"
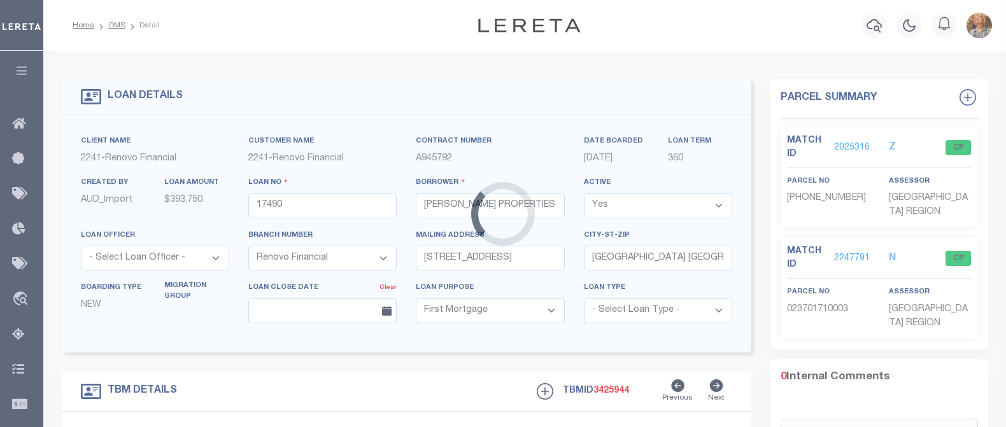
select select
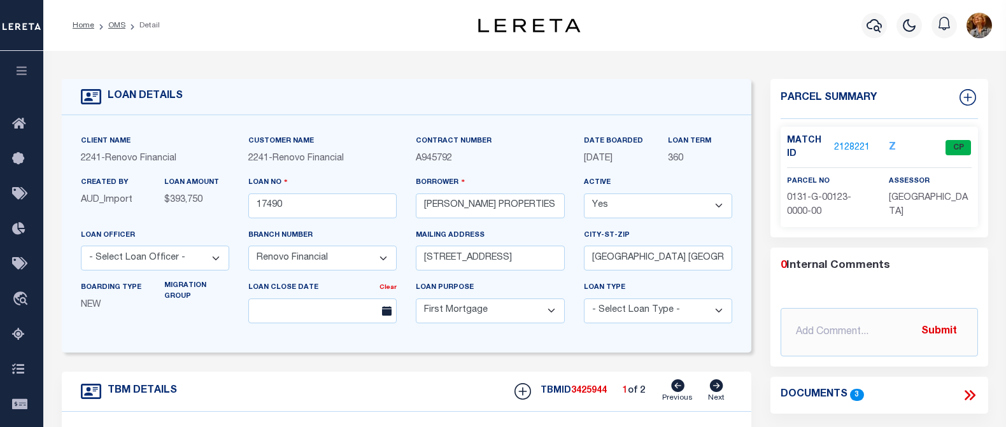
click at [849, 148] on link "2128221" at bounding box center [852, 147] width 36 height 13
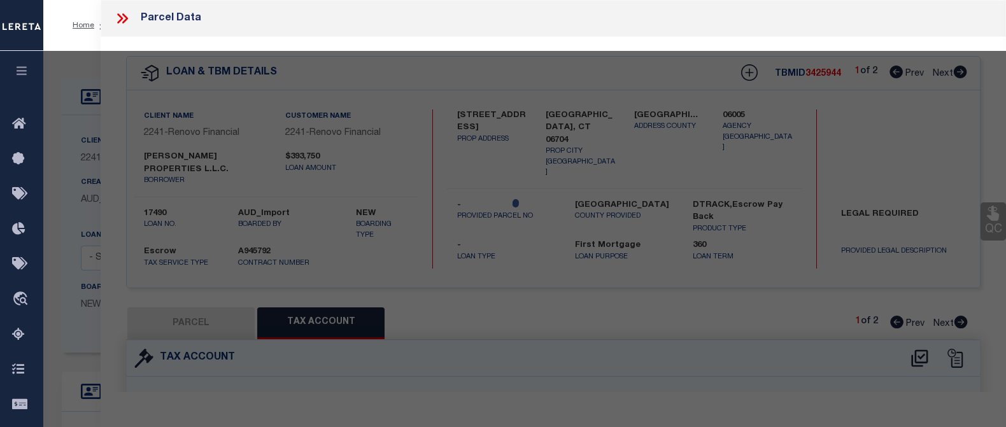
select select "AS"
checkbox input "false"
select select "CP"
type input "[PERSON_NAME] PROPERTIES LLC"
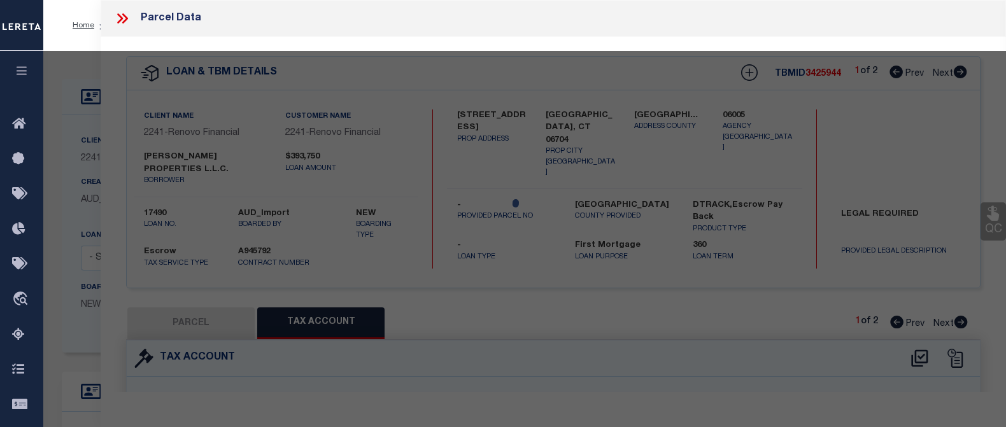
select select
type input "1513 [GEOGRAPHIC_DATA]"
checkbox input "false"
type input "[GEOGRAPHIC_DATA]"
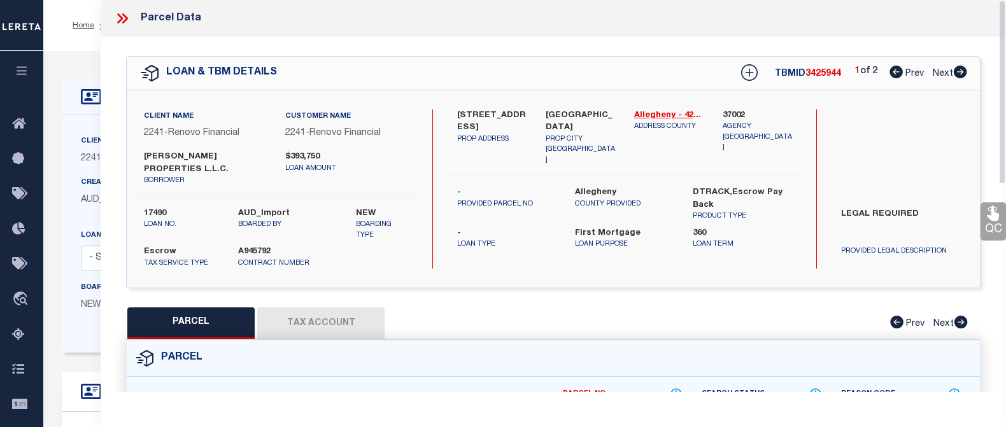
click at [359, 314] on button "Tax Account" at bounding box center [320, 324] width 127 height 32
select select "100"
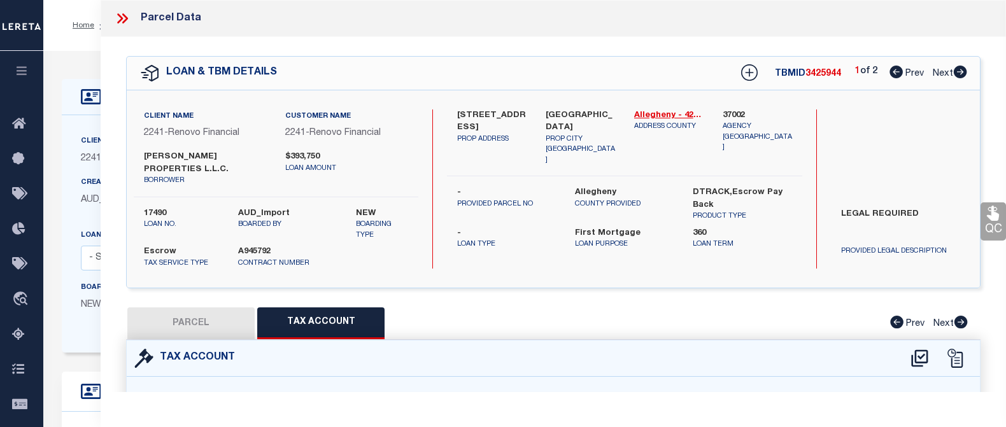
select select "100"
click at [125, 19] on icon at bounding box center [122, 18] width 17 height 17
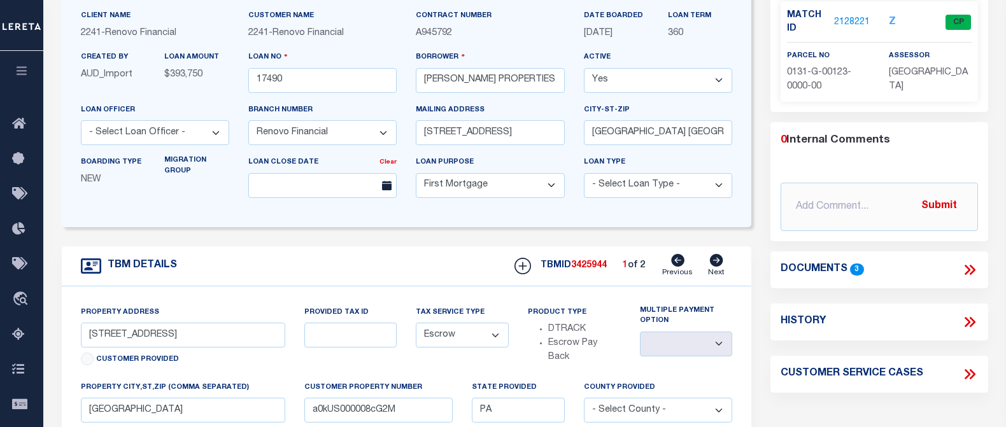
scroll to position [64, 0]
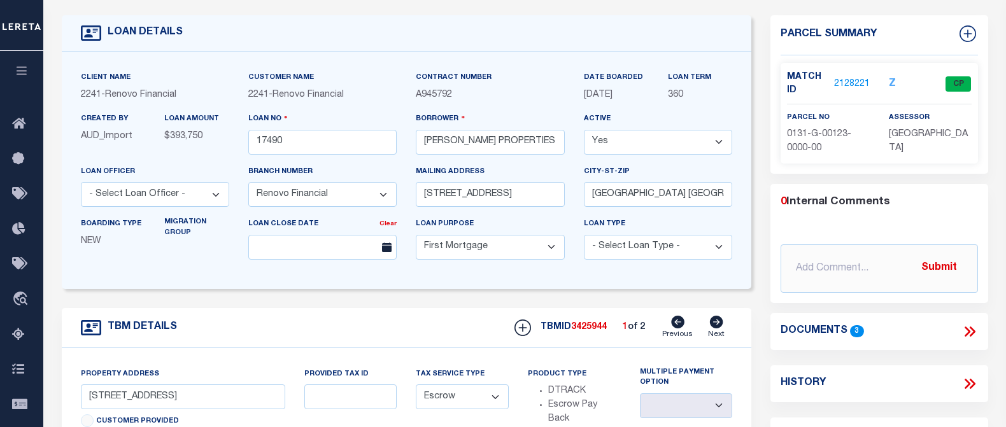
click at [860, 79] on link "2128221" at bounding box center [852, 84] width 36 height 13
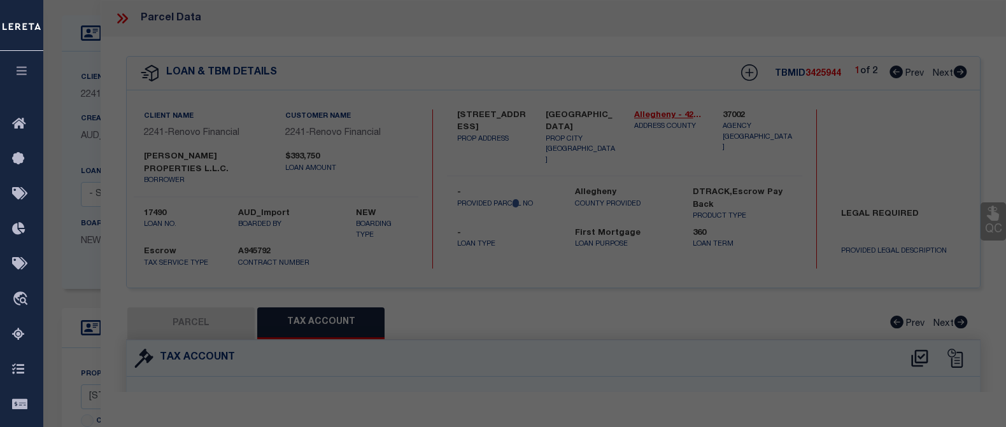
select select "AS"
checkbox input "false"
select select "CP"
type input "[PERSON_NAME] PROPERTIES LLC"
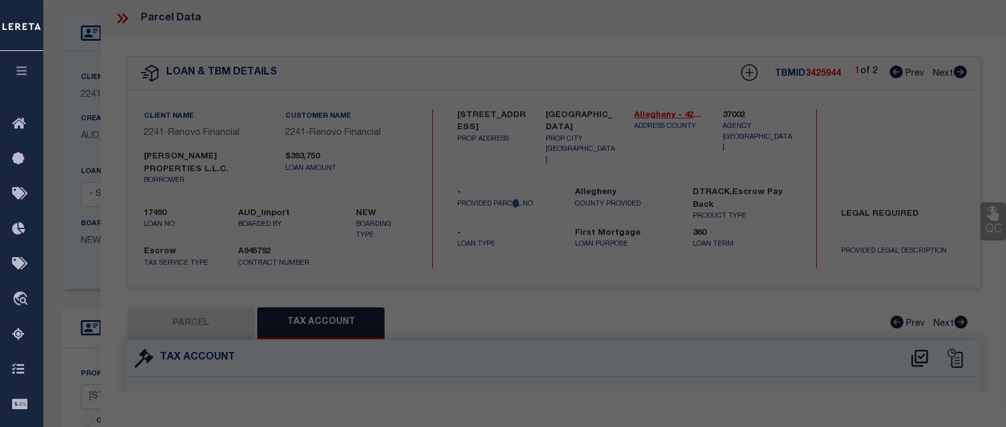
select select
type input "1513 [GEOGRAPHIC_DATA]"
checkbox input "false"
type input "[GEOGRAPHIC_DATA]"
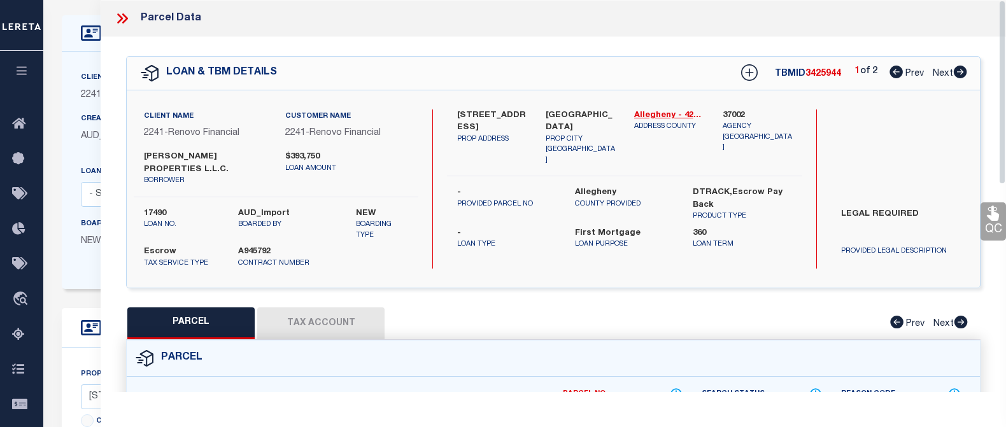
click at [351, 320] on button "Tax Account" at bounding box center [320, 324] width 127 height 32
select select "100"
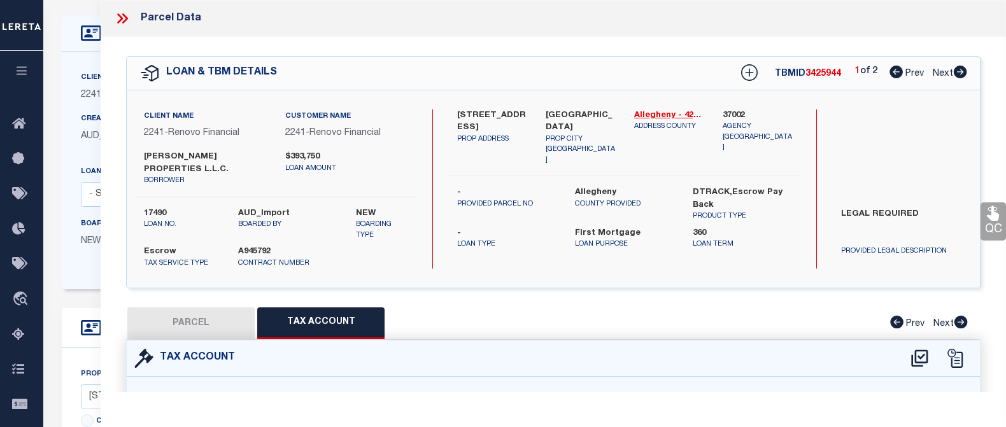
select select "100"
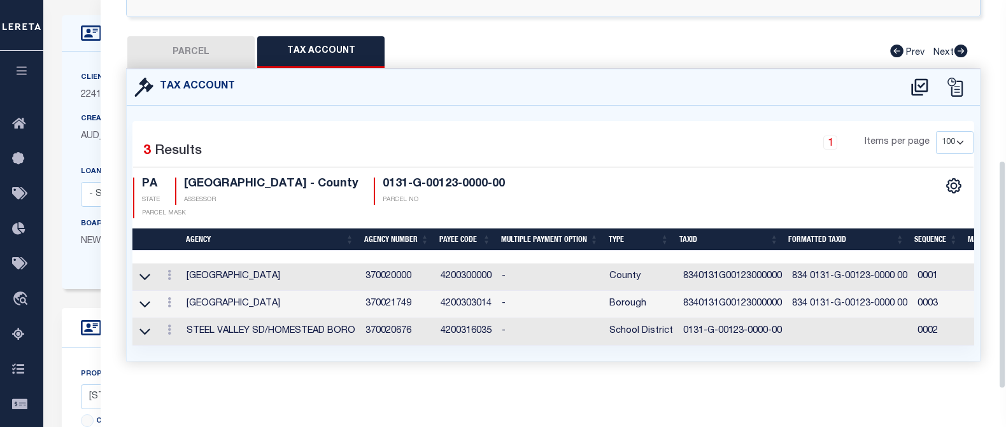
scroll to position [280, 0]
click at [473, 56] on div "PARCEL Tax Account Prev Next" at bounding box center [553, 52] width 855 height 32
click at [794, 69] on div "Tax Account" at bounding box center [553, 87] width 853 height 36
